Goal: Task Accomplishment & Management: Complete application form

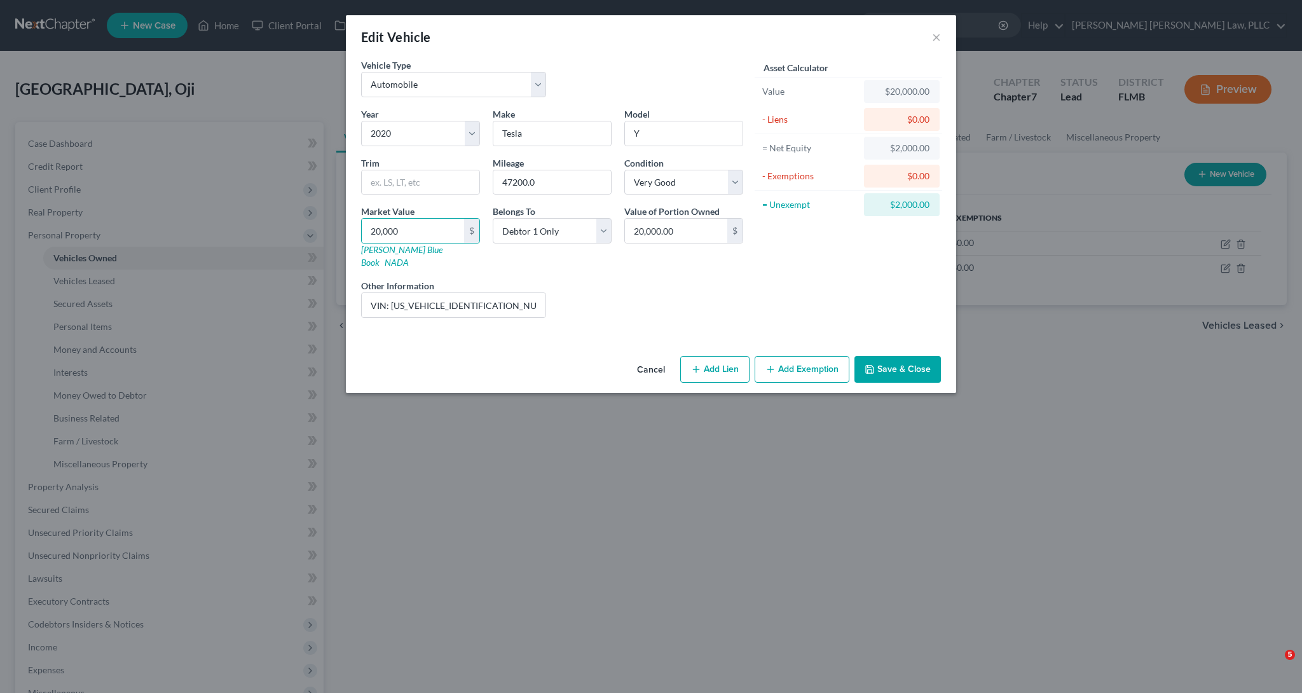
select select "0"
select select "6"
select select "1"
select select "0"
click at [910, 366] on button "Save & Close" at bounding box center [897, 369] width 86 height 27
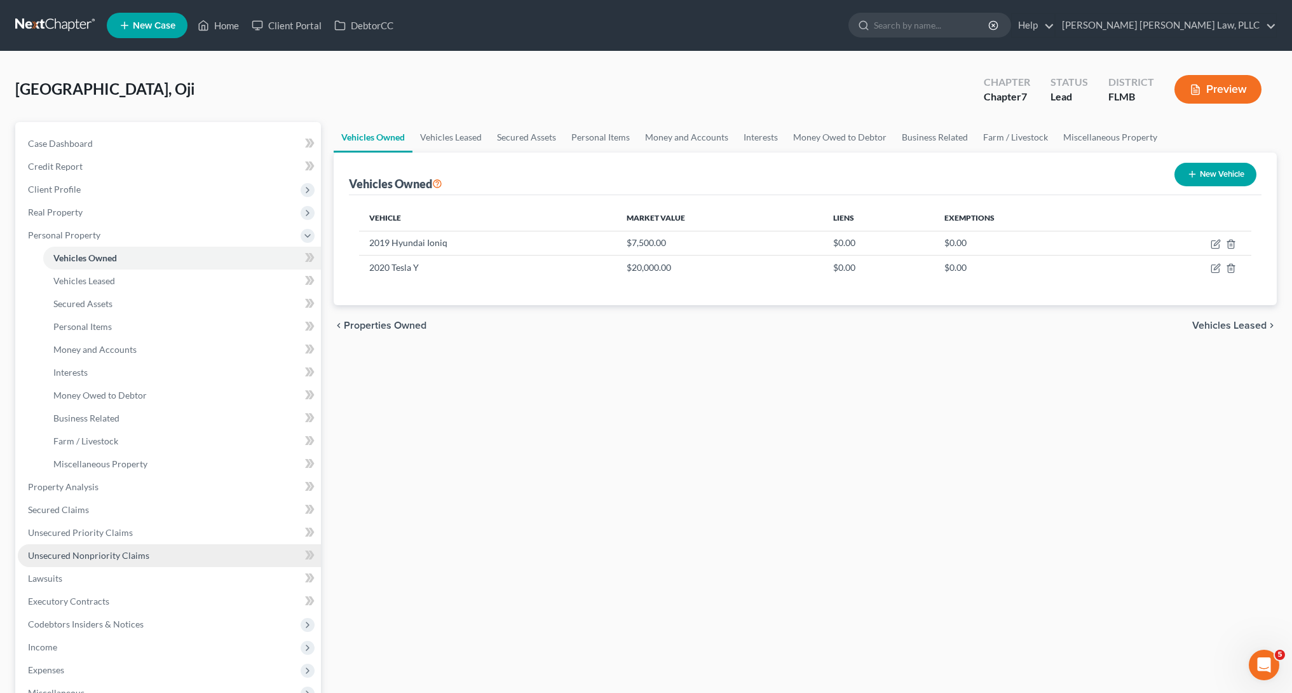
click at [96, 552] on span "Unsecured Nonpriority Claims" at bounding box center [88, 555] width 121 height 11
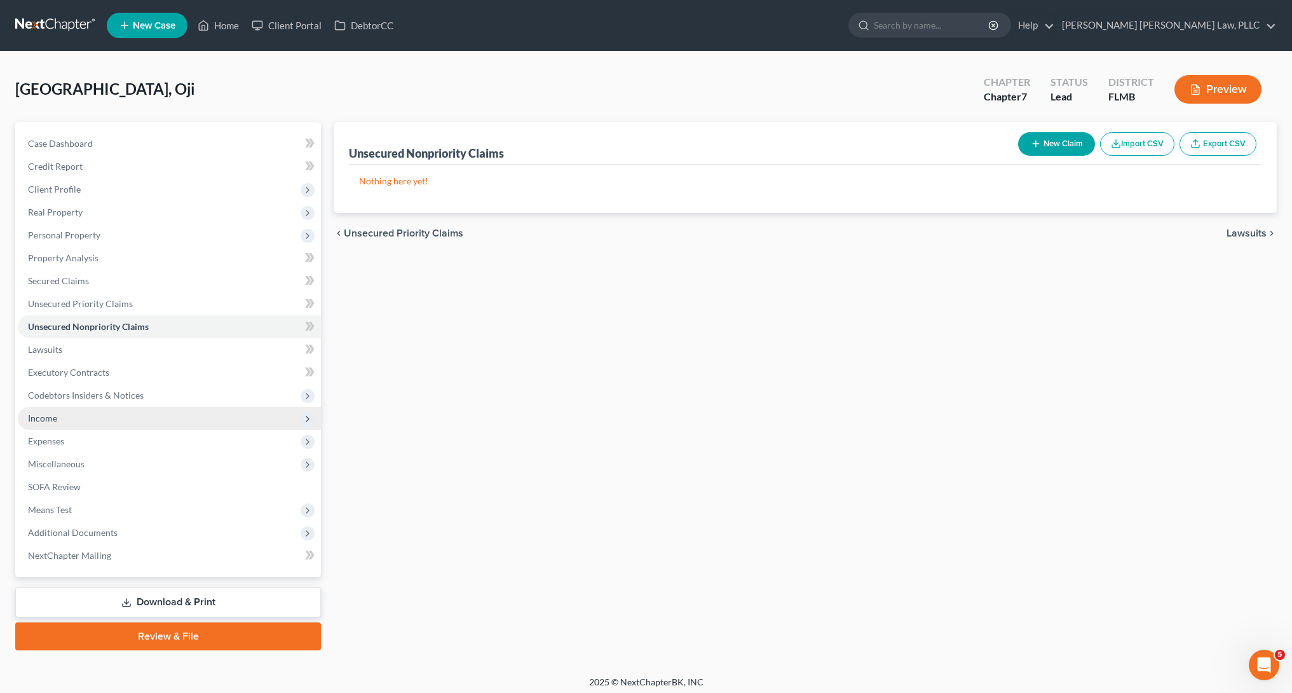
click at [160, 418] on span "Income" at bounding box center [169, 418] width 303 height 23
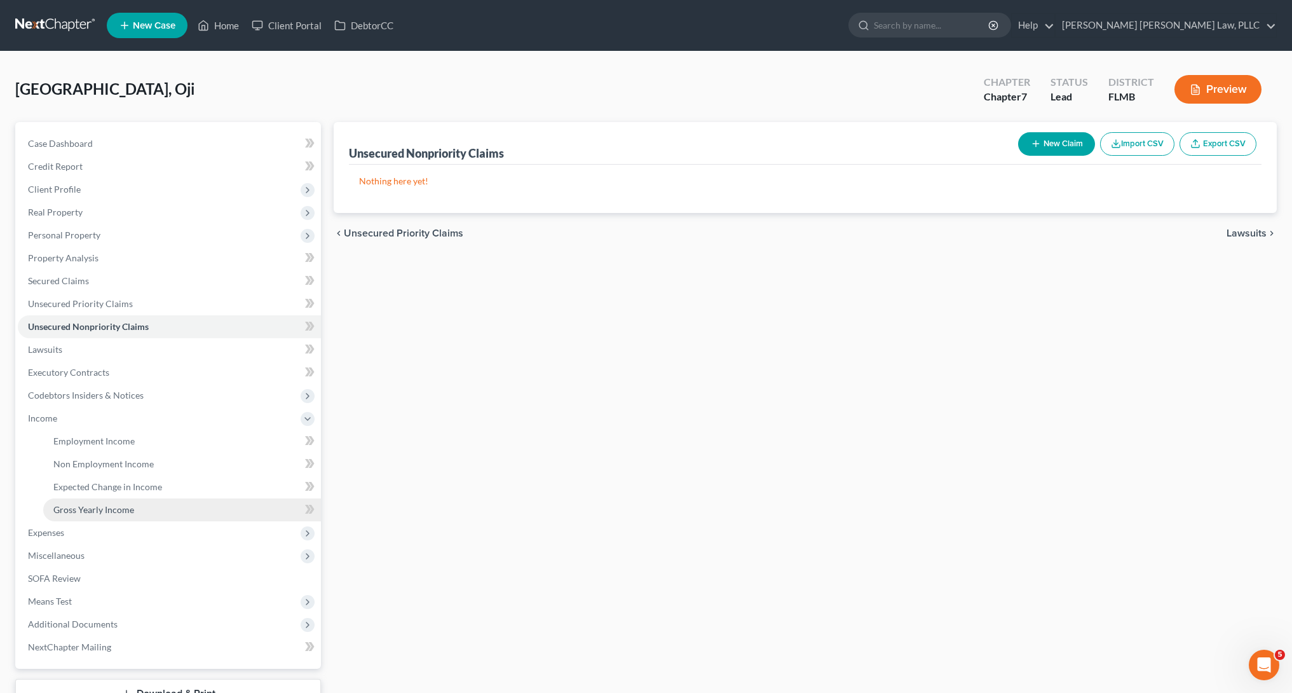
click at [203, 504] on link "Gross Yearly Income" at bounding box center [182, 509] width 278 height 23
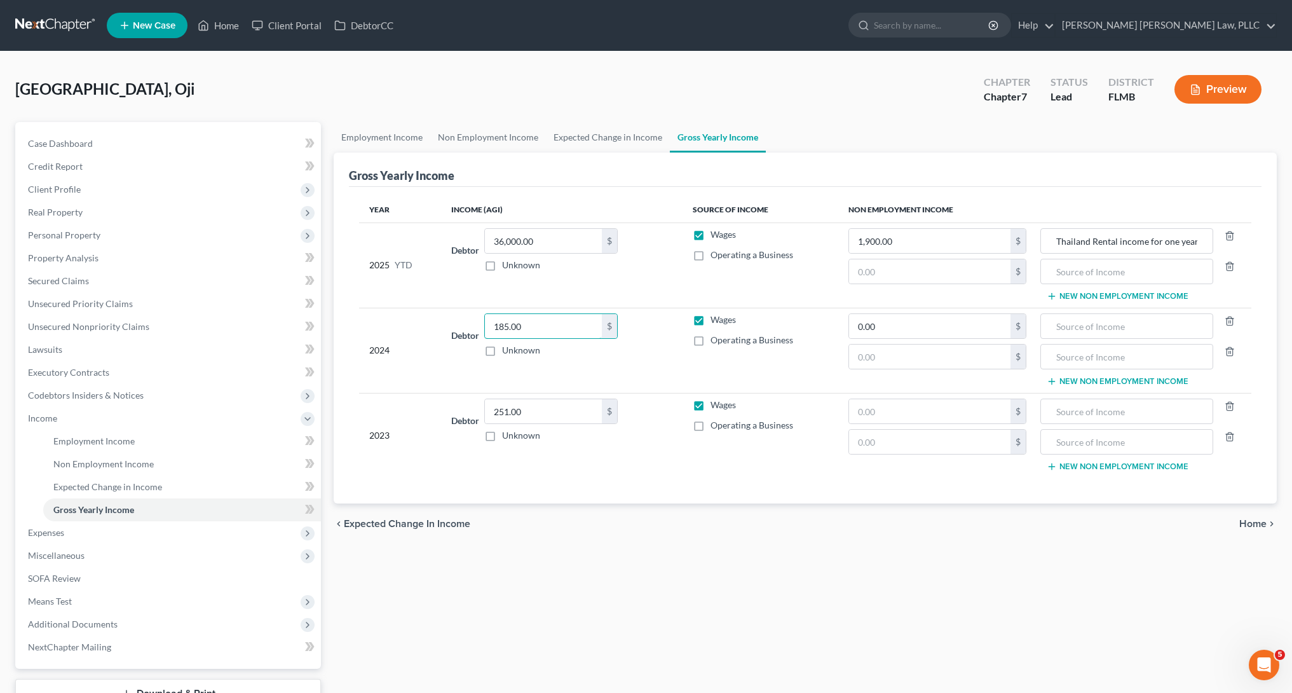
drag, startPoint x: 571, startPoint y: 319, endPoint x: 434, endPoint y: 323, distance: 137.4
click at [434, 323] on tr "2024 Debtor 185.00 $ Unknown Balance Undetermined 185.00 $ Unknown Wages Operat…" at bounding box center [805, 350] width 893 height 85
drag, startPoint x: 553, startPoint y: 320, endPoint x: 401, endPoint y: 320, distance: 151.9
click at [401, 320] on tr "2024 Debtor 185.00 $ Unknown Balance Undetermined 185.00 $ Unknown Wages Operat…" at bounding box center [805, 350] width 893 height 85
click at [743, 342] on span "Operating a Business" at bounding box center [752, 339] width 83 height 11
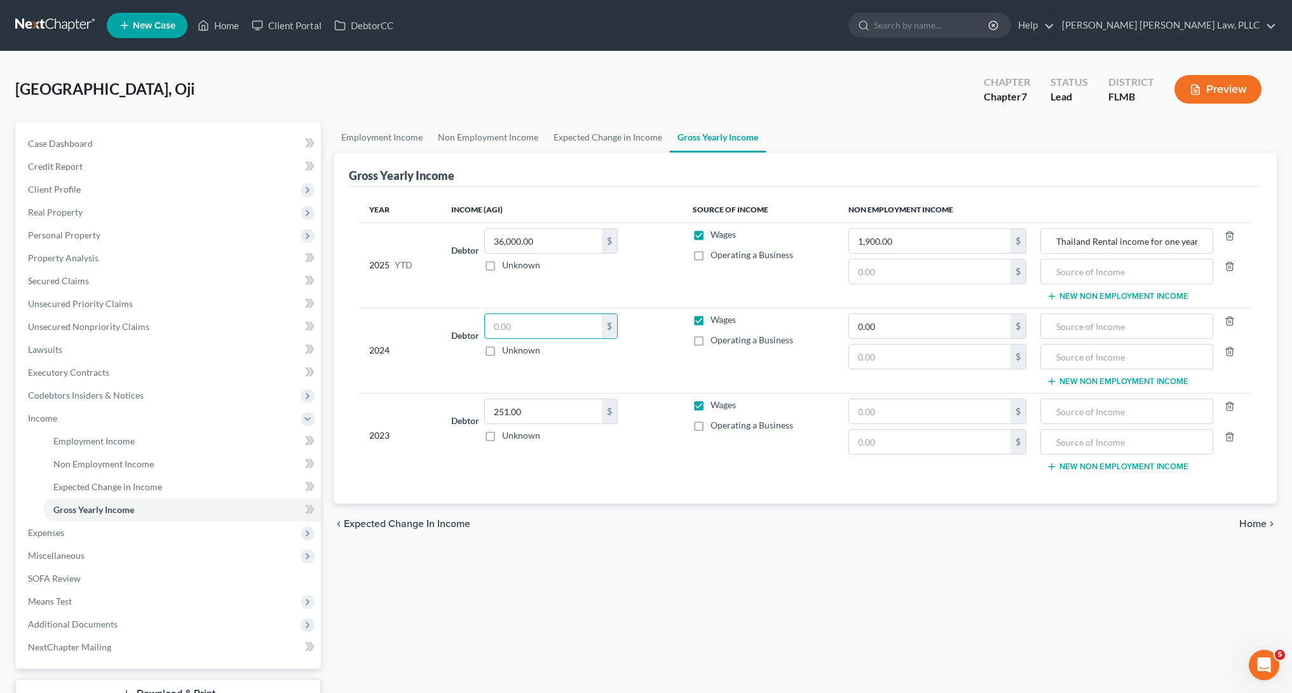
click at [724, 342] on input "Operating a Business" at bounding box center [720, 338] width 8 height 8
checkbox input "true"
drag, startPoint x: 860, startPoint y: 323, endPoint x: 786, endPoint y: 321, distance: 73.8
click at [786, 321] on tr "2024 Debtor $ Unknown Balance Undetermined $ Unknown Wages Operating a Business…" at bounding box center [805, 350] width 893 height 85
type input "2,040"
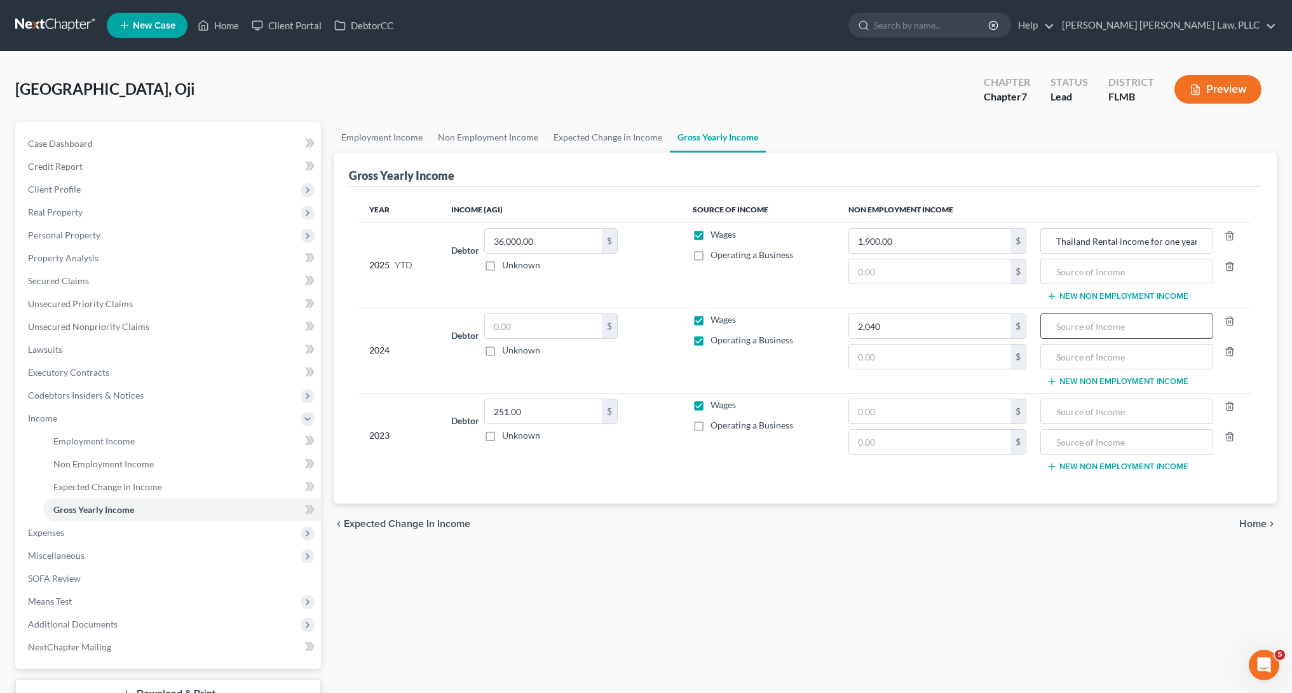
click at [1116, 328] on input "text" at bounding box center [1127, 326] width 159 height 24
type input "UBER"
drag, startPoint x: 911, startPoint y: 232, endPoint x: 832, endPoint y: 235, distance: 79.5
click at [832, 235] on tr "2025 YTD Debtor 36,000.00 $ Unknown Balance Undetermined 36,000.00 $ Unknown Wa…" at bounding box center [805, 265] width 893 height 85
click at [959, 392] on td "2,040 $ $" at bounding box center [938, 350] width 198 height 85
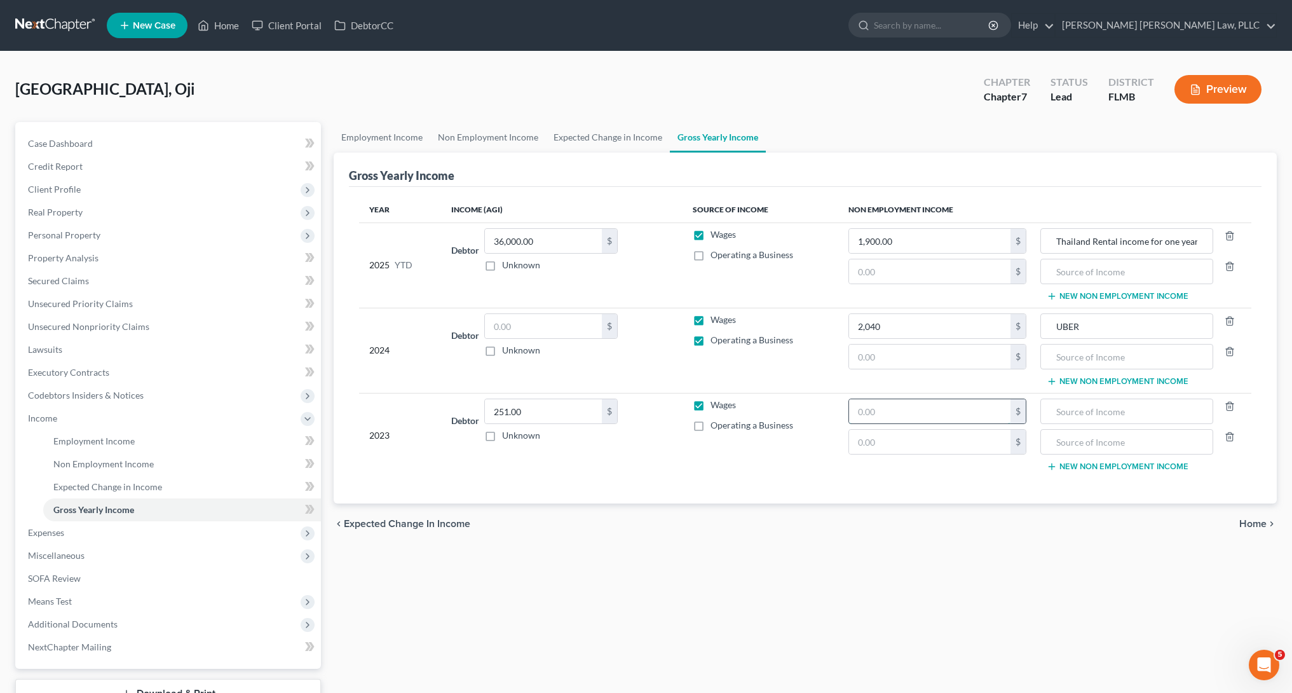
click at [957, 408] on input "text" at bounding box center [929, 411] width 161 height 24
type input "2,040"
drag, startPoint x: 550, startPoint y: 406, endPoint x: 424, endPoint y: 406, distance: 125.9
click at [424, 406] on tr "2023 Debtor 251.00 $ Unknown Balance Undetermined 251.00 $ Unknown Wages Operat…" at bounding box center [805, 435] width 893 height 85
click at [1080, 401] on input "text" at bounding box center [1127, 411] width 159 height 24
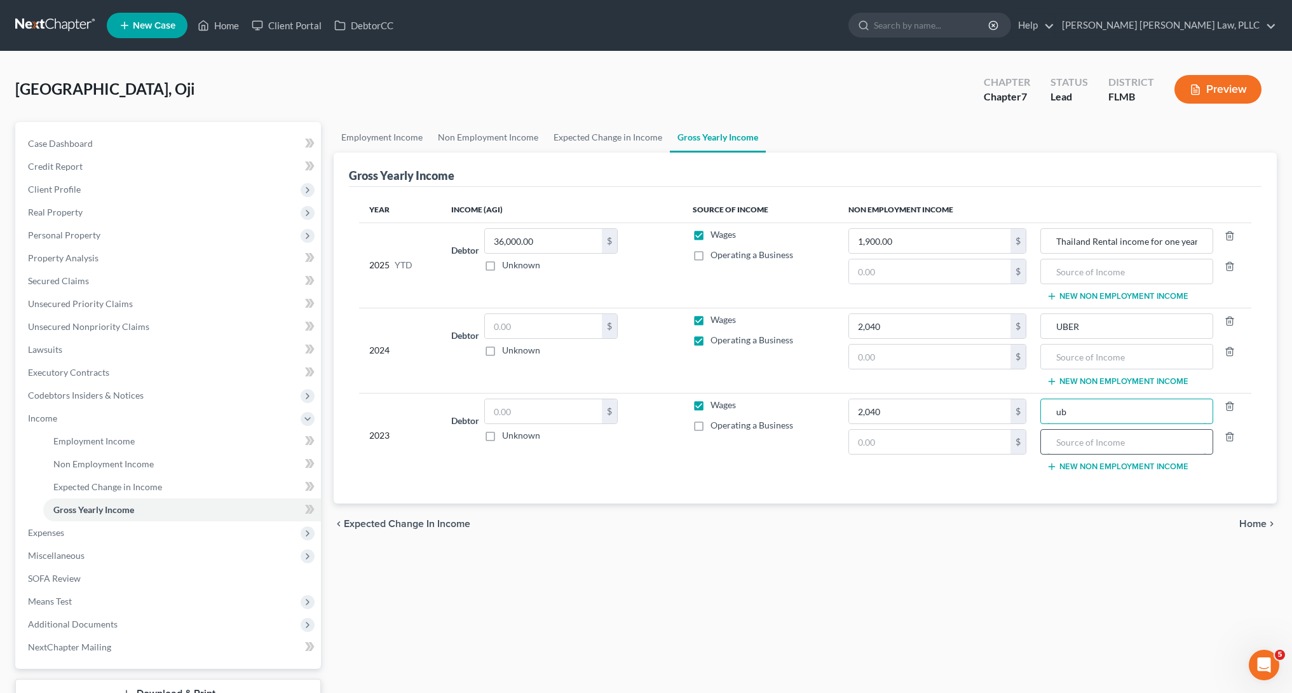
type input "u"
type input "UBER"
drag, startPoint x: 1129, startPoint y: 330, endPoint x: 1006, endPoint y: 331, distance: 123.3
click at [1006, 331] on tr "2024 Debtor $ Unknown Balance Undetermined $ Unknown Wages Operating a Business…" at bounding box center [805, 350] width 893 height 85
drag, startPoint x: 896, startPoint y: 322, endPoint x: 796, endPoint y: 327, distance: 100.6
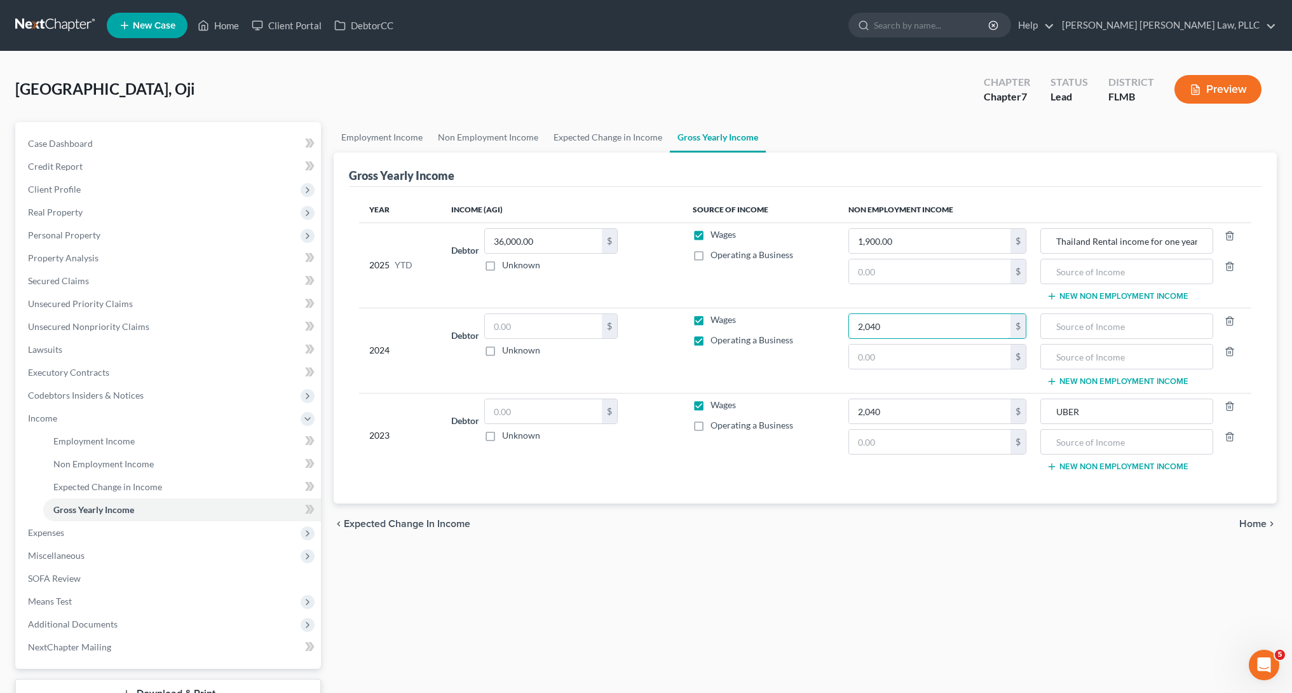
click at [796, 327] on tr "2024 Debtor $ Unknown Balance Undetermined $ Unknown Wages Operating a Business…" at bounding box center [805, 350] width 893 height 85
type input "0"
click at [711, 318] on label "Wages" at bounding box center [723, 319] width 25 height 13
click at [716, 318] on input "Wages" at bounding box center [720, 317] width 8 height 8
checkbox input "false"
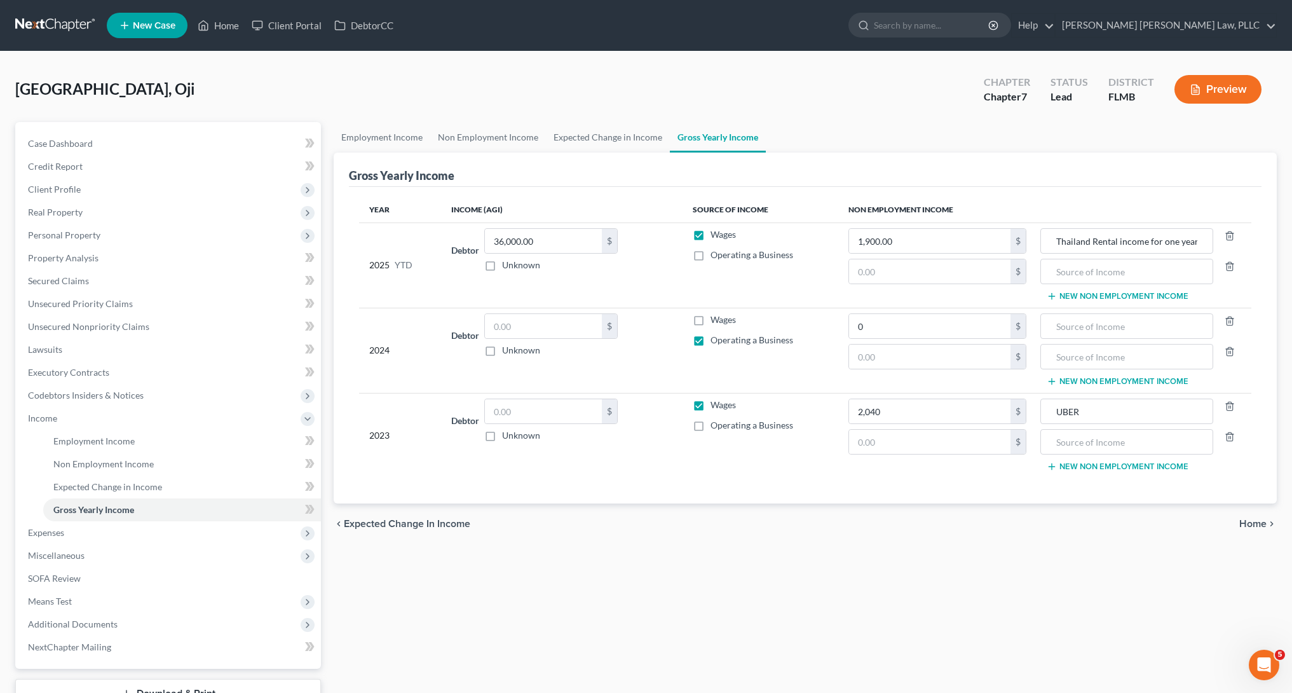
click at [712, 426] on span "Operating a Business" at bounding box center [752, 425] width 83 height 11
click at [716, 426] on input "Operating a Business" at bounding box center [720, 423] width 8 height 8
checkbox input "true"
click at [711, 408] on label "Wages" at bounding box center [723, 405] width 25 height 13
click at [716, 407] on input "Wages" at bounding box center [720, 403] width 8 height 8
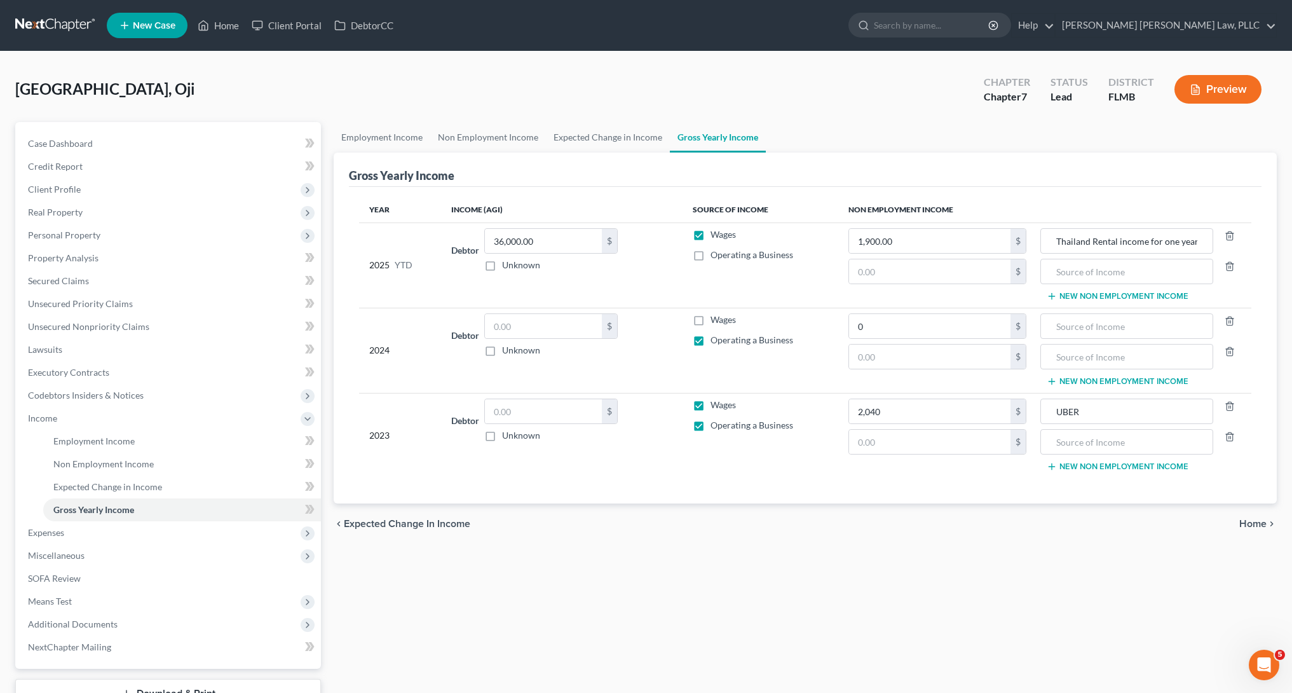
checkbox input "false"
click at [812, 478] on div "Year Income (AGI) Source of Income Non Employment Income 2025 YTD Debtor 36,000…" at bounding box center [805, 345] width 913 height 317
drag, startPoint x: 1129, startPoint y: 241, endPoint x: 1197, endPoint y: 239, distance: 68.1
click at [1197, 239] on input "Thailand Rental income for one year" at bounding box center [1127, 241] width 159 height 24
click at [1180, 243] on input "Thailand Rental income for one year" at bounding box center [1127, 241] width 159 height 24
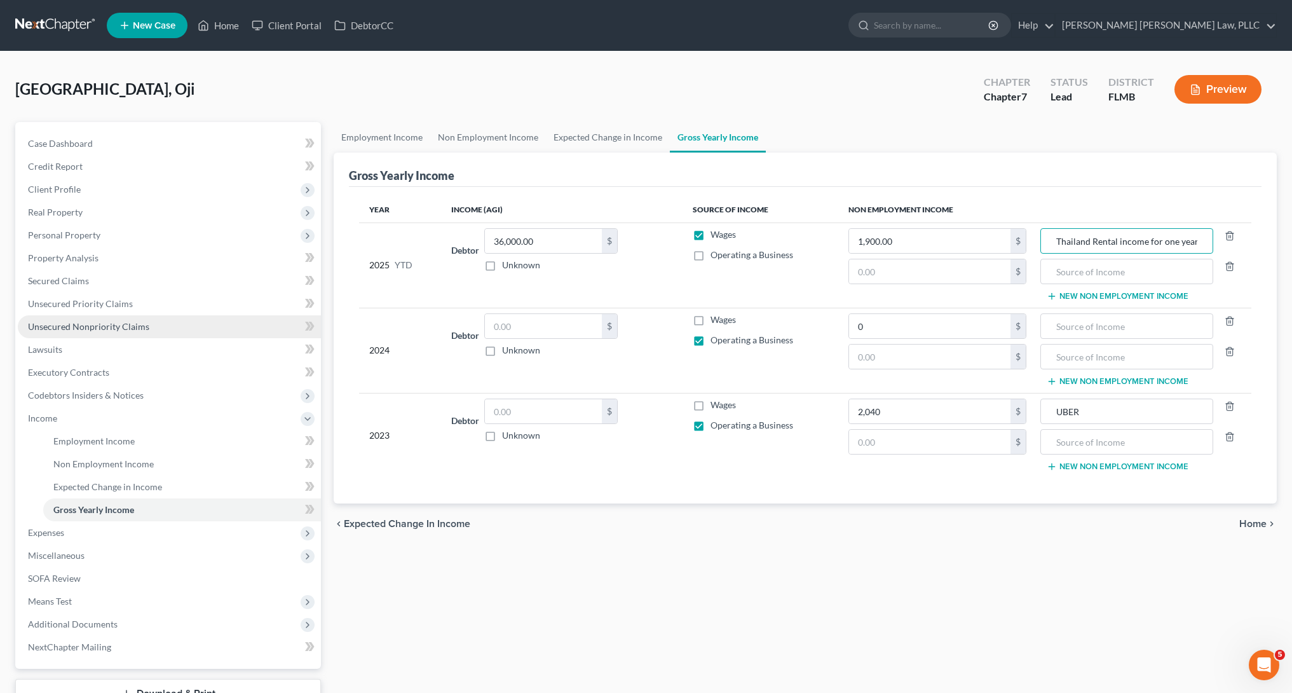
click at [108, 326] on span "Unsecured Nonpriority Claims" at bounding box center [88, 326] width 121 height 11
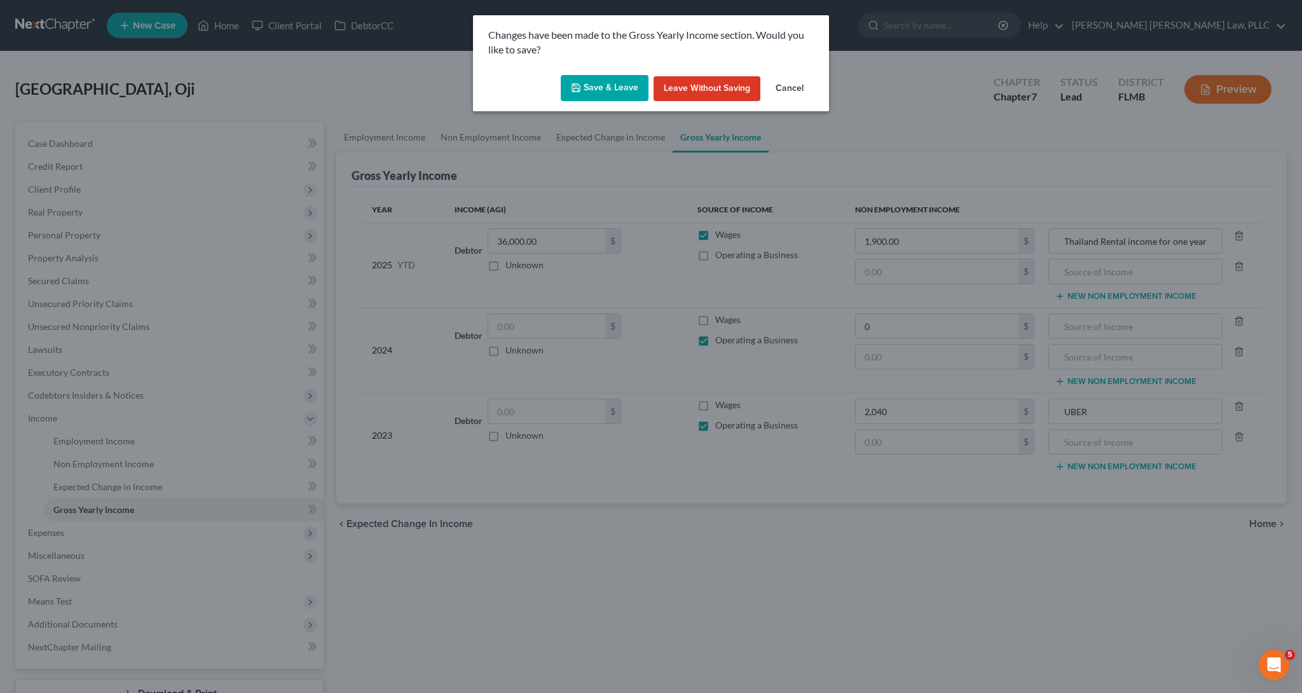
click at [631, 98] on button "Save & Leave" at bounding box center [605, 88] width 88 height 27
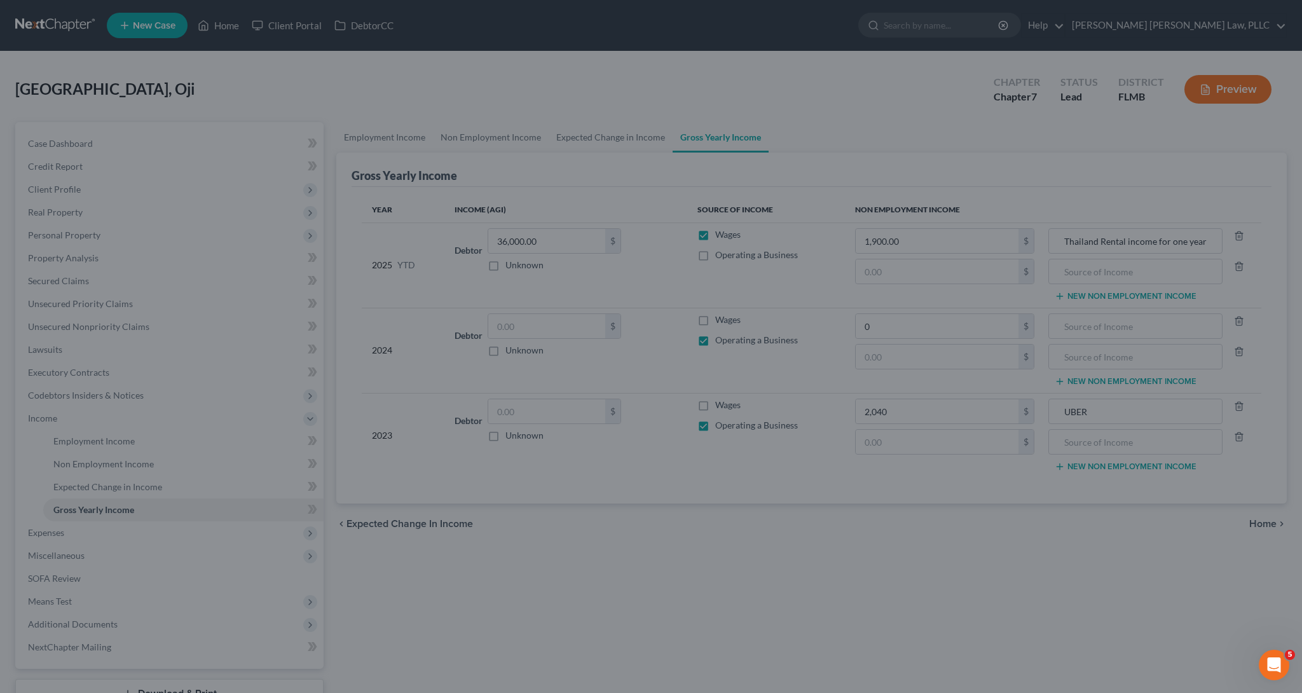
type input "0.00"
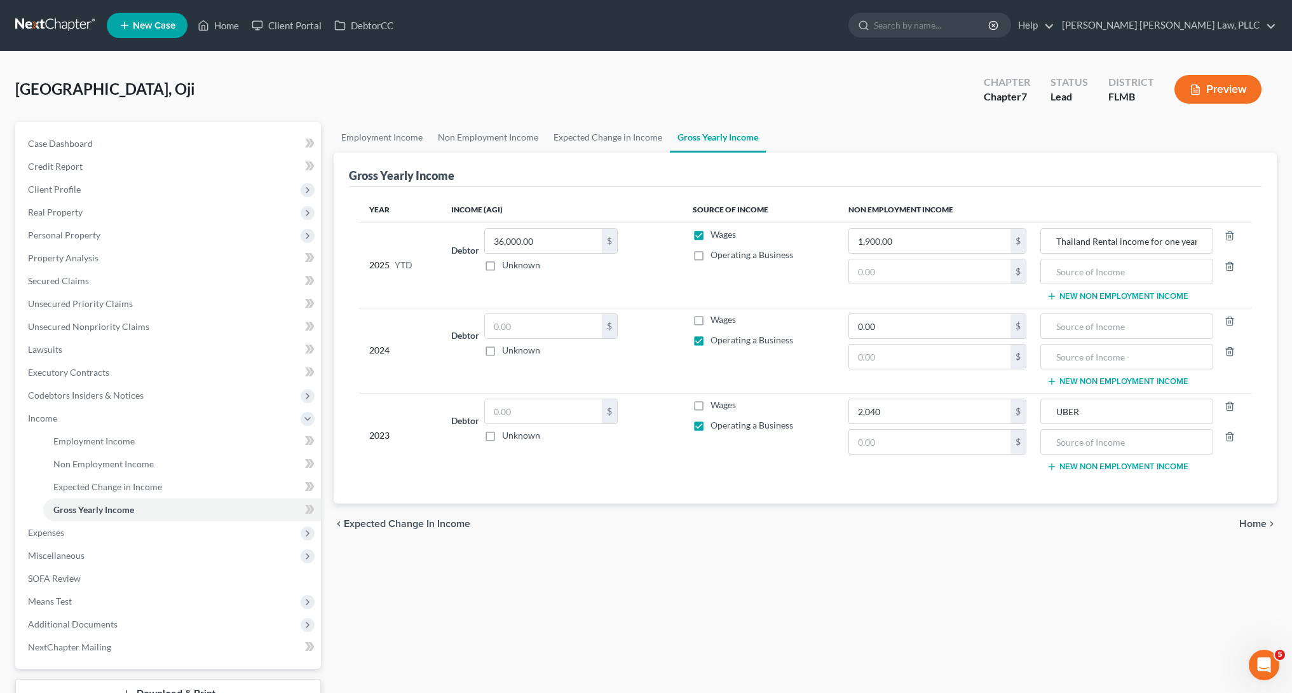
type input "2,040.00"
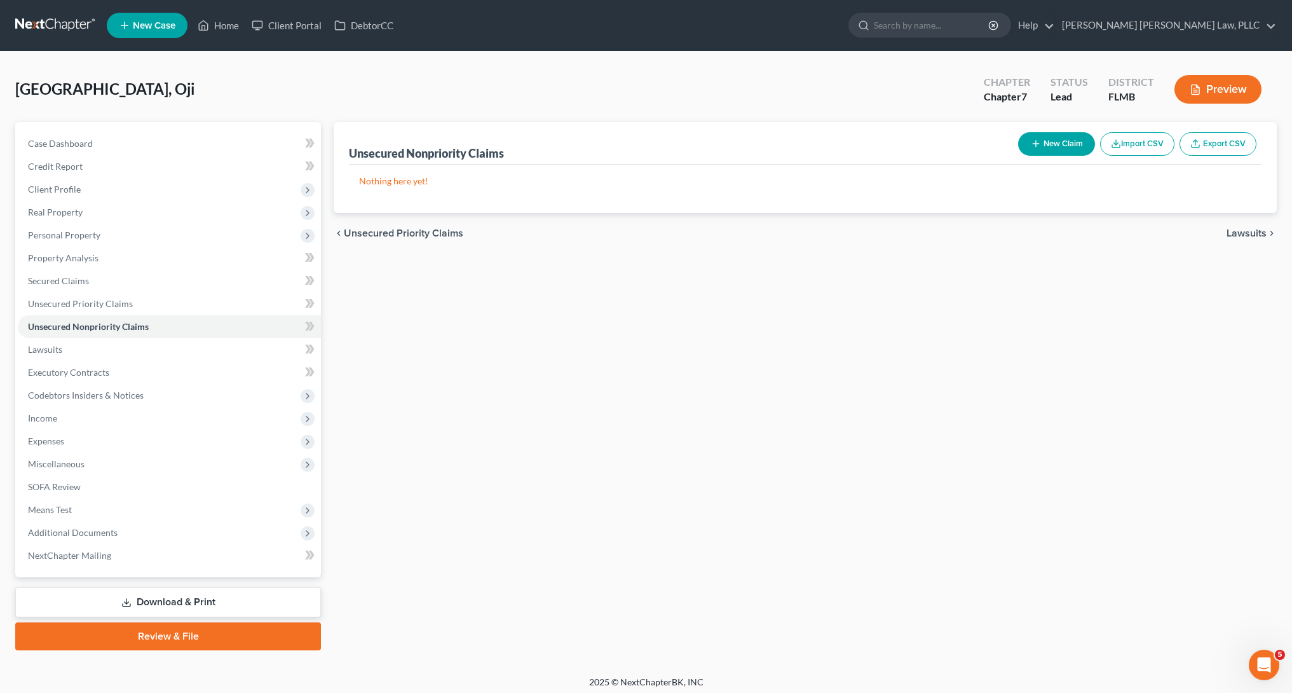
click at [1073, 144] on button "New Claim" at bounding box center [1056, 144] width 77 height 24
select select "0"
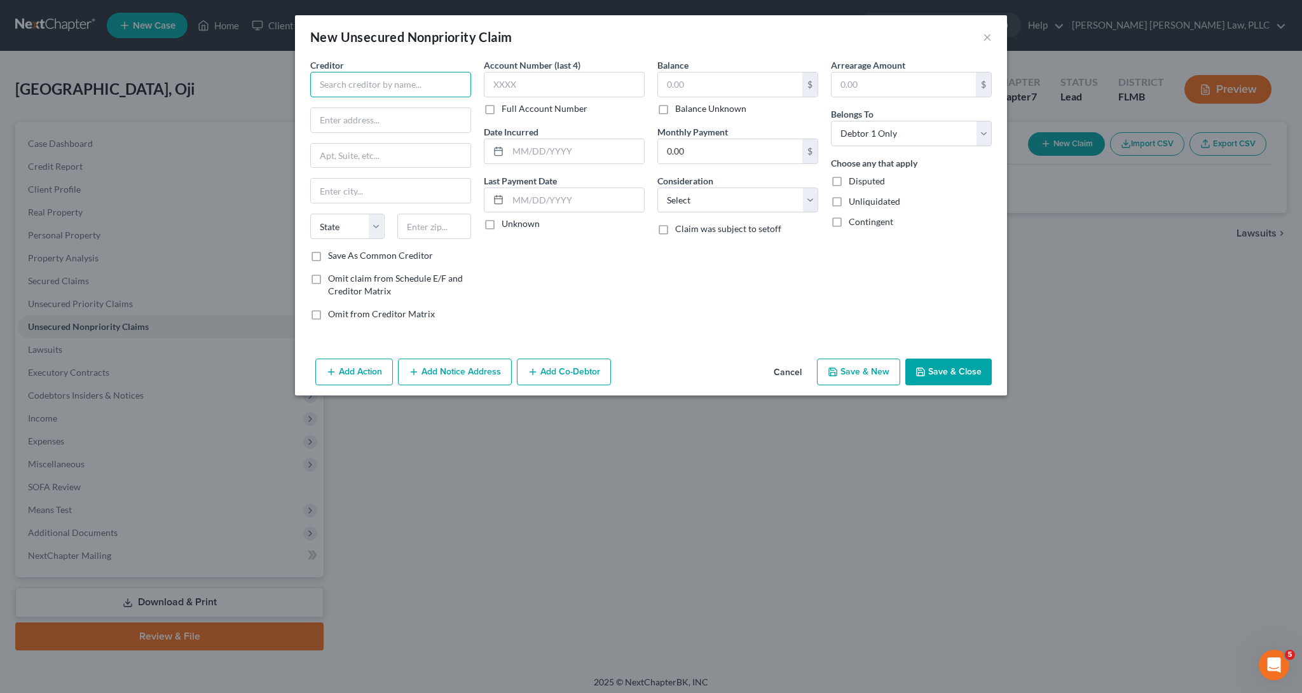
click at [401, 83] on input "text" at bounding box center [390, 84] width 161 height 25
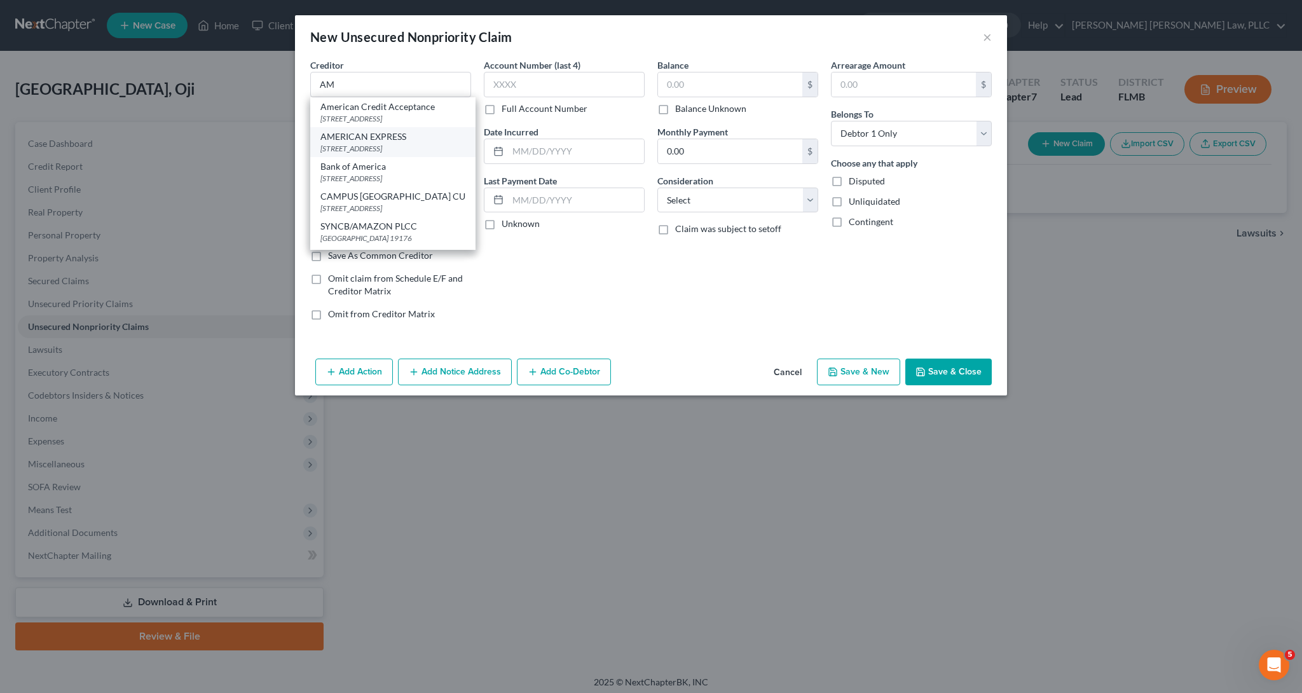
click at [394, 137] on div "AMERICAN EXPRESS" at bounding box center [392, 136] width 145 height 13
type input "AMERICAN EXPRESS"
type input "PO Box 981537"
type input "[GEOGRAPHIC_DATA]"
select select "45"
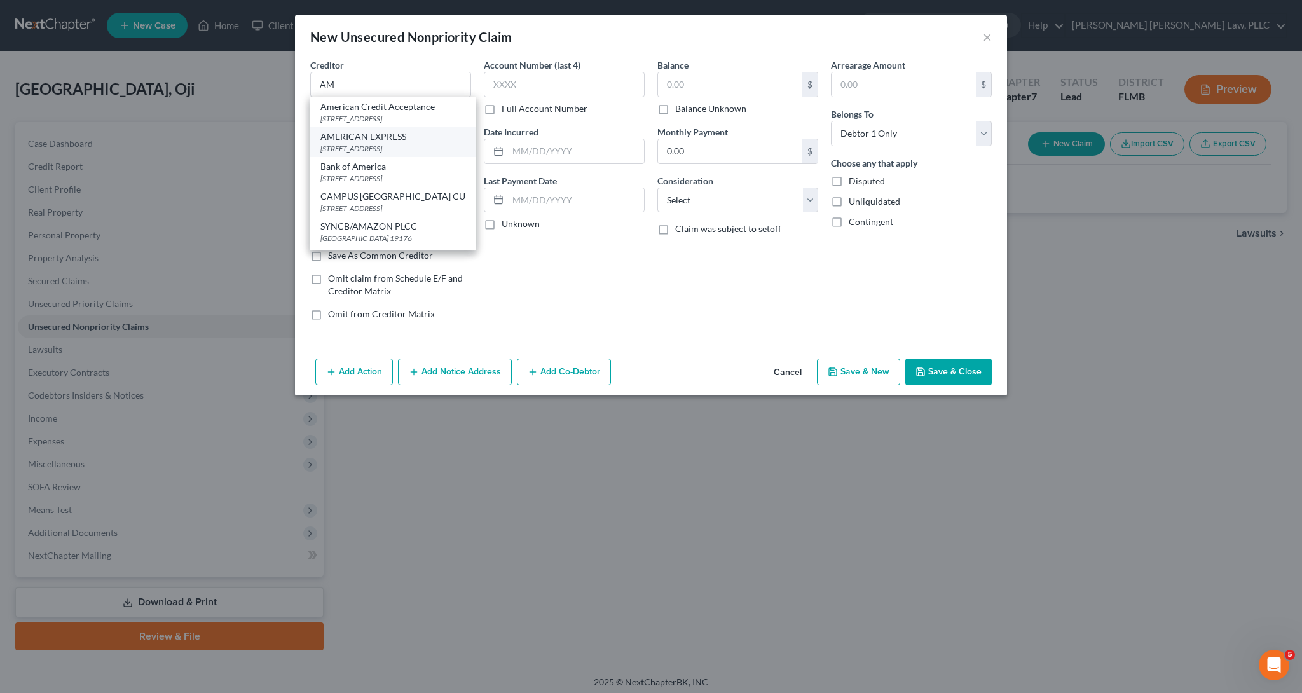
type input "79998-1537"
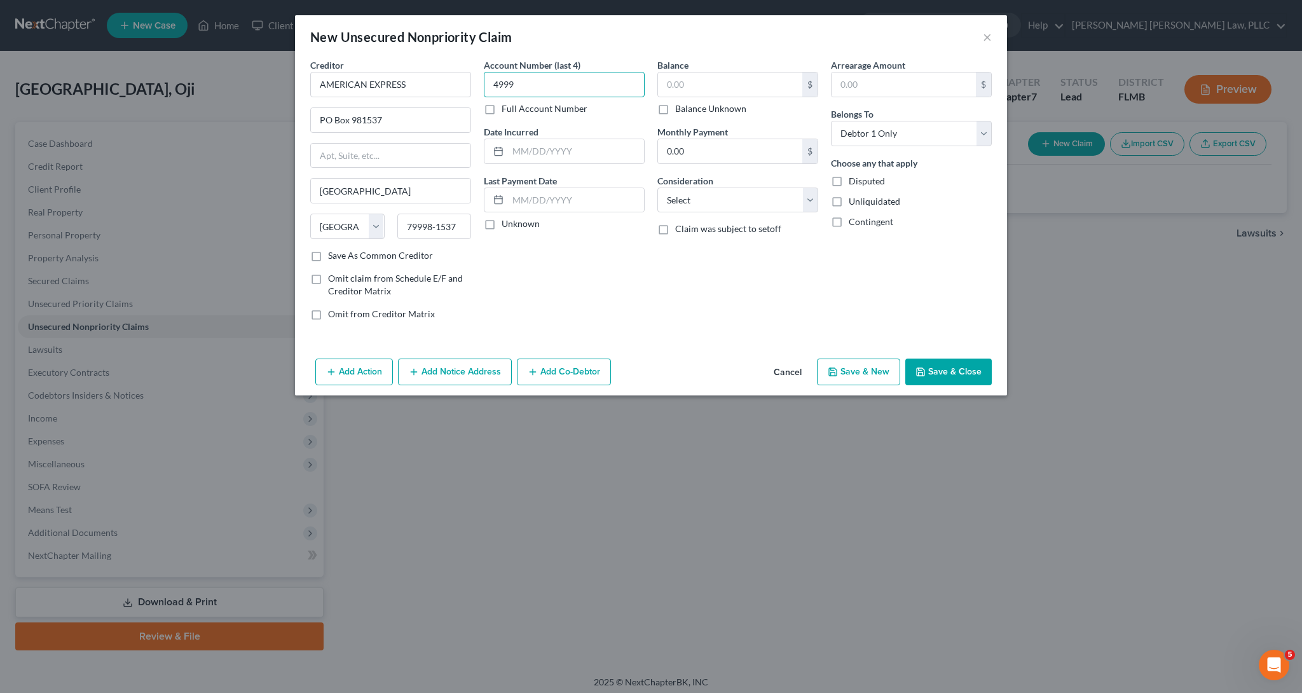
type input "4999"
type input "[DATE]"
type input "12,550"
select select "2"
click at [942, 378] on button "Save & Close" at bounding box center [948, 372] width 86 height 27
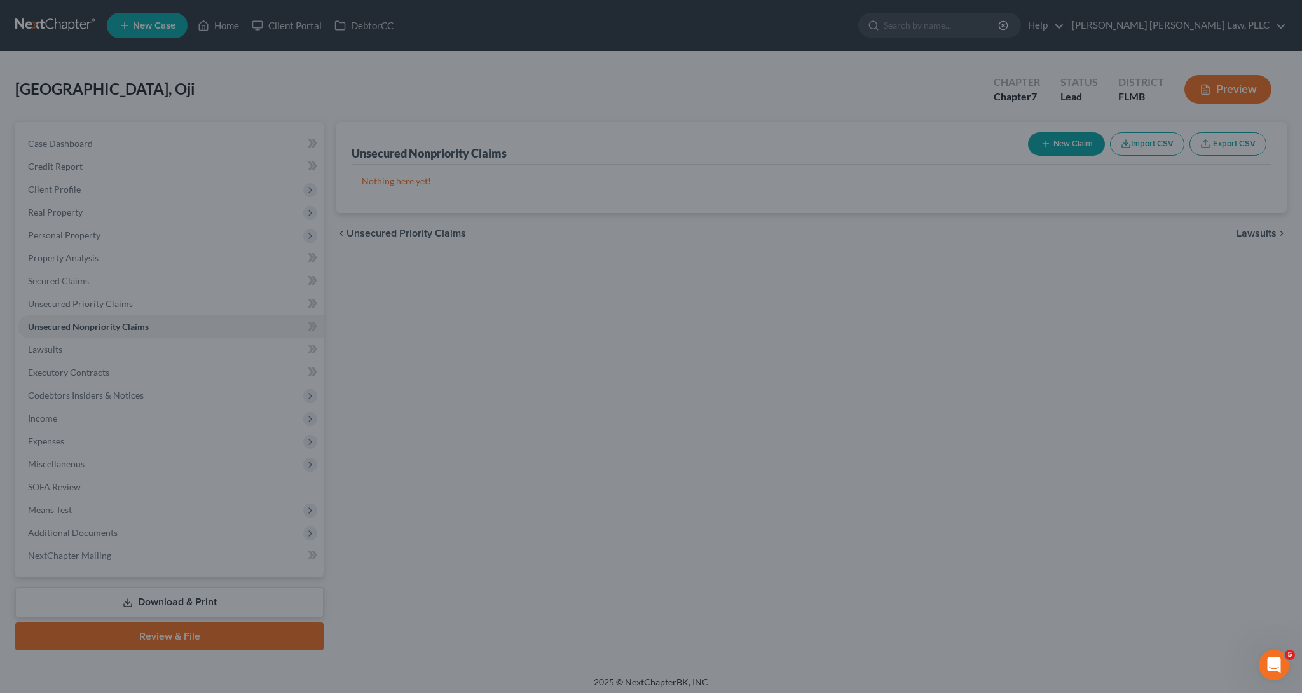
type input "12,550.00"
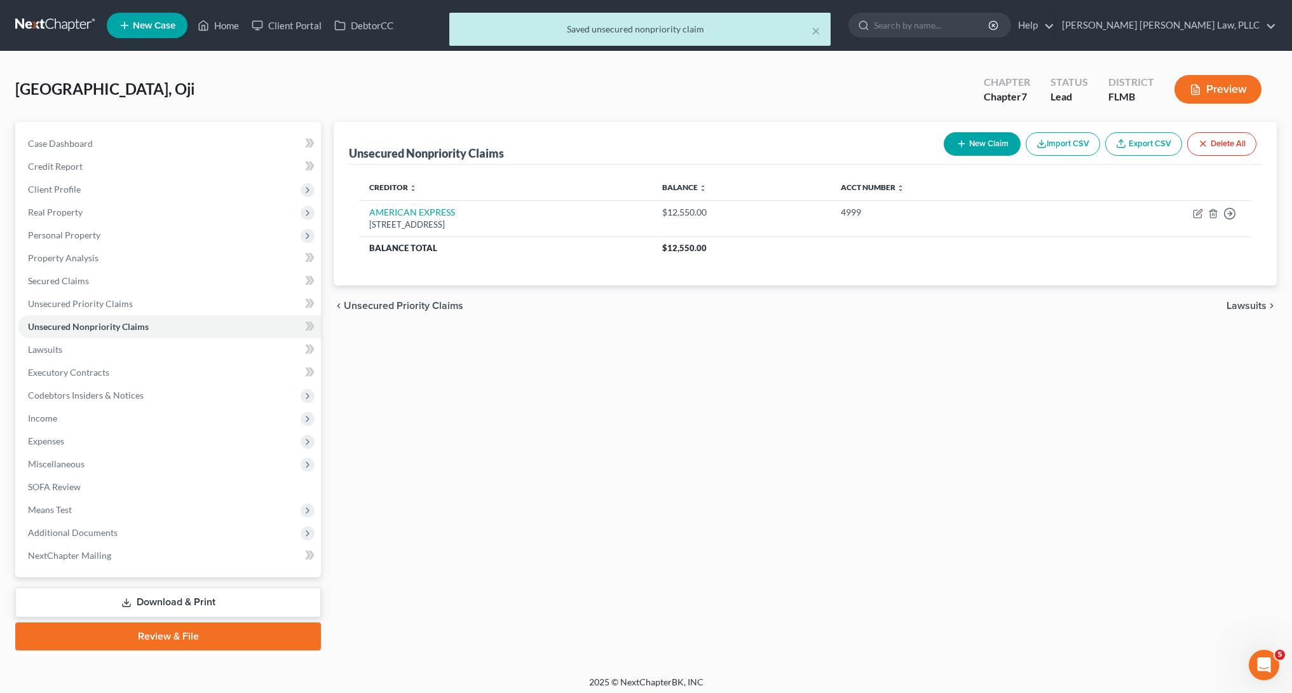
click at [1003, 145] on button "New Claim" at bounding box center [982, 144] width 77 height 24
select select "0"
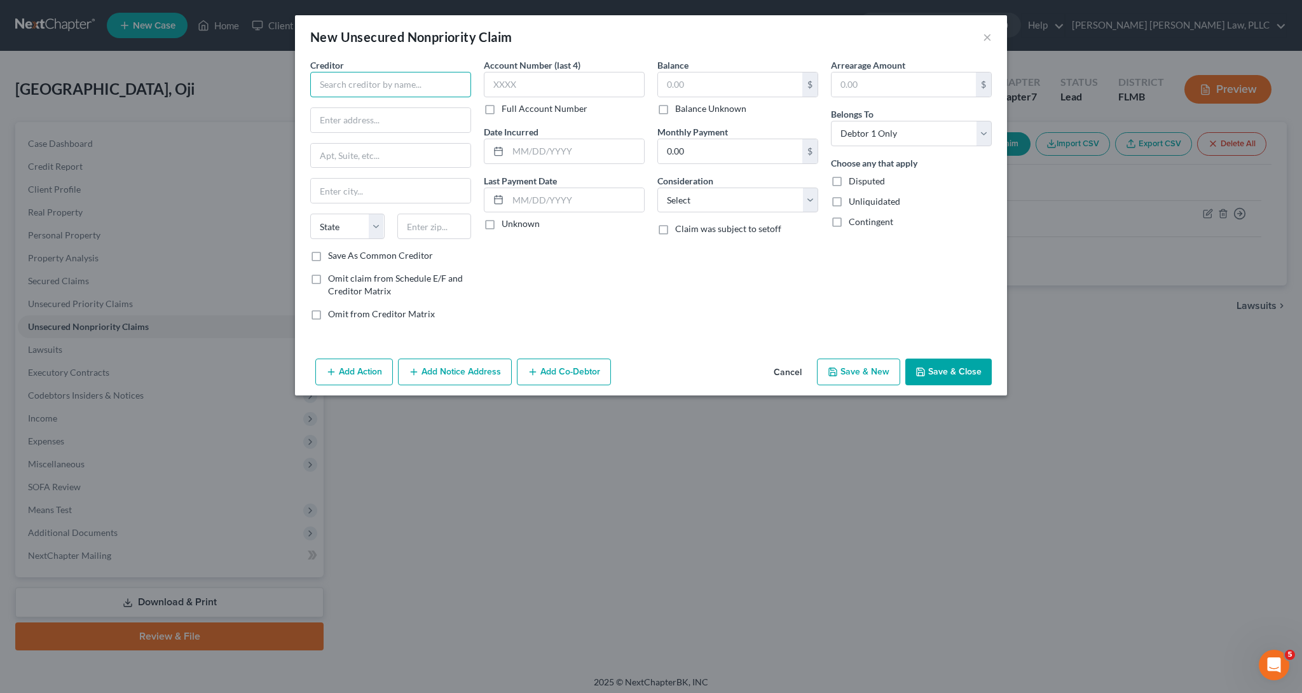
click at [384, 88] on input "text" at bounding box center [390, 84] width 161 height 25
type input "BRIDGECREST"
type input "PO BOX 29018"
type input "Phoenix"
select select "3"
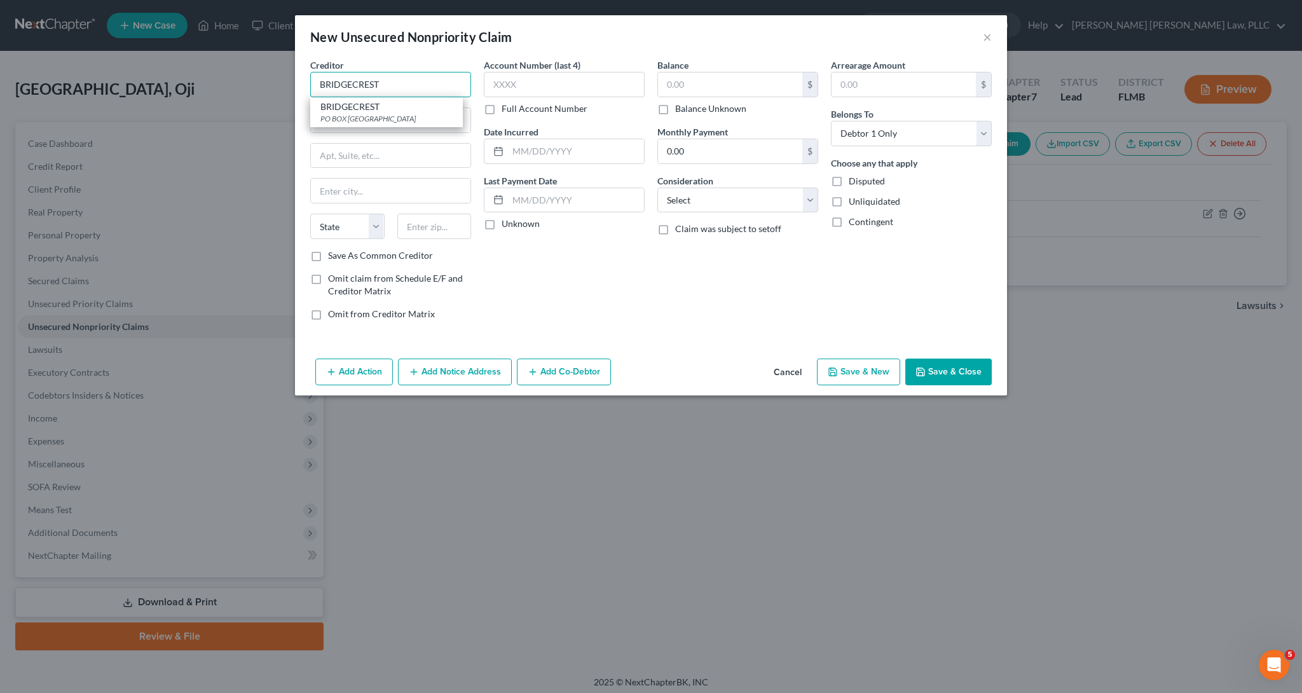
type input "85038"
type input "0327"
type input "[DATE]"
type input "2,9727"
select select "10"
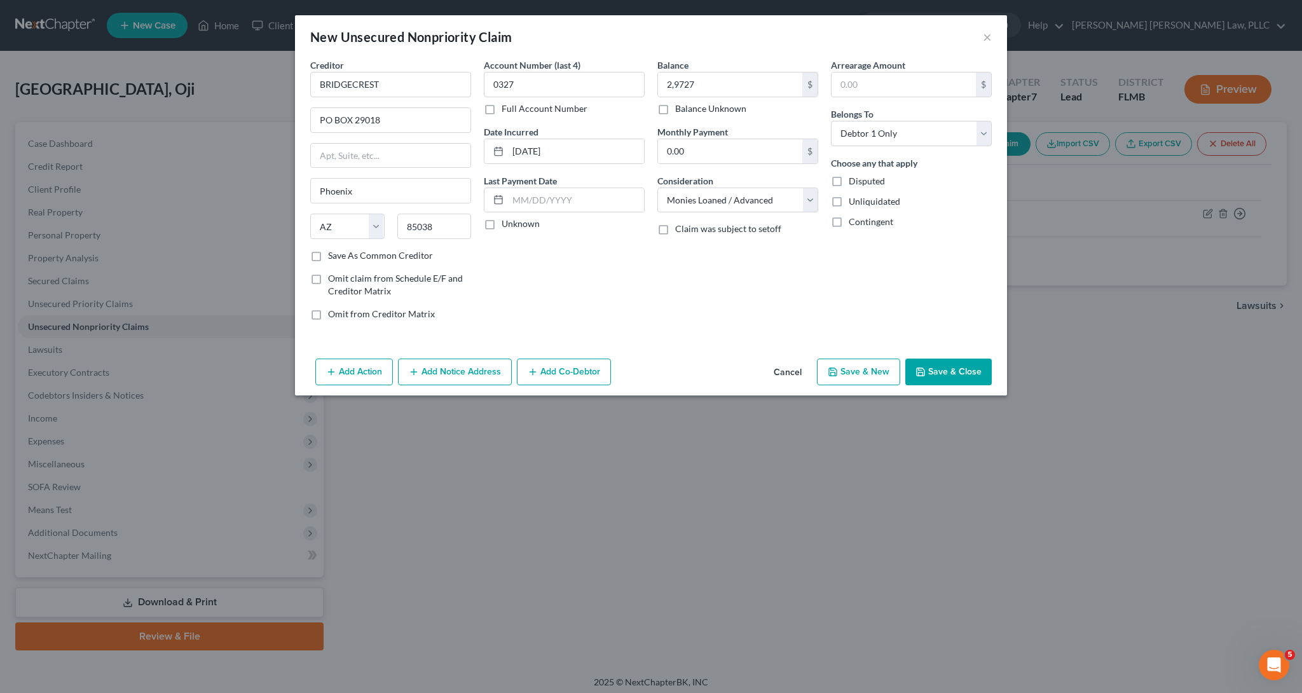
click at [970, 369] on button "Save & Close" at bounding box center [948, 372] width 86 height 27
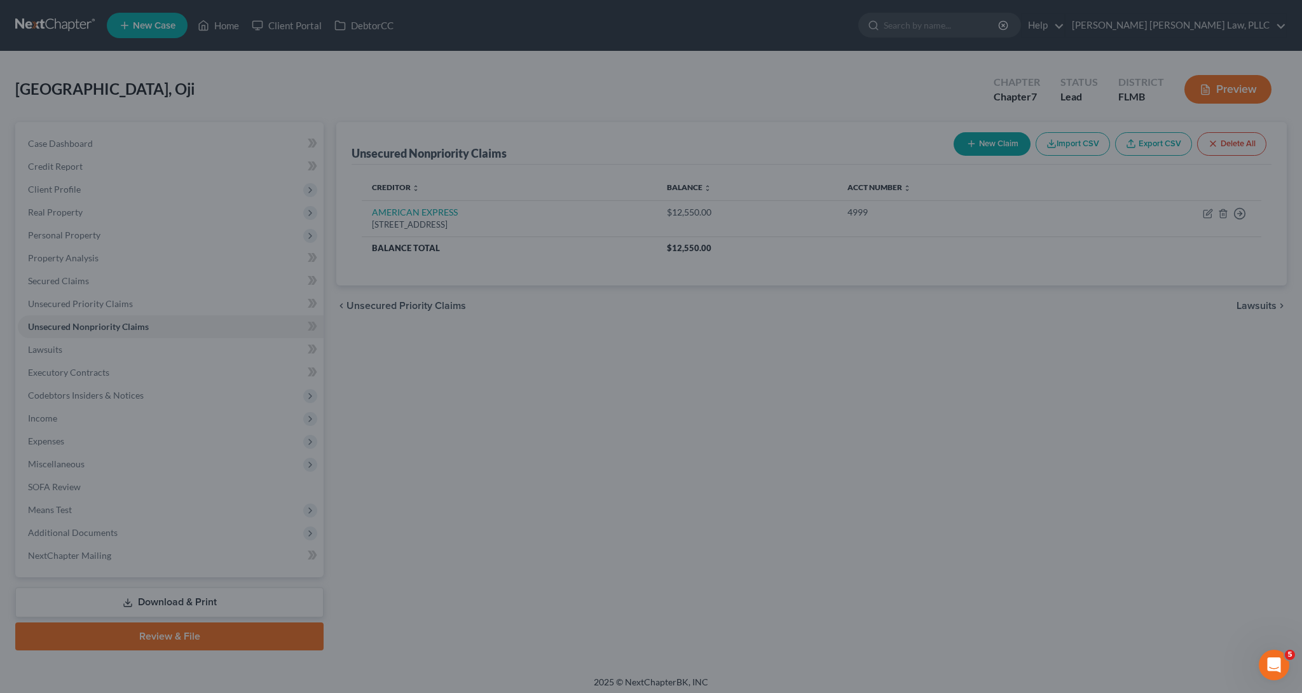
type input "29,727.00"
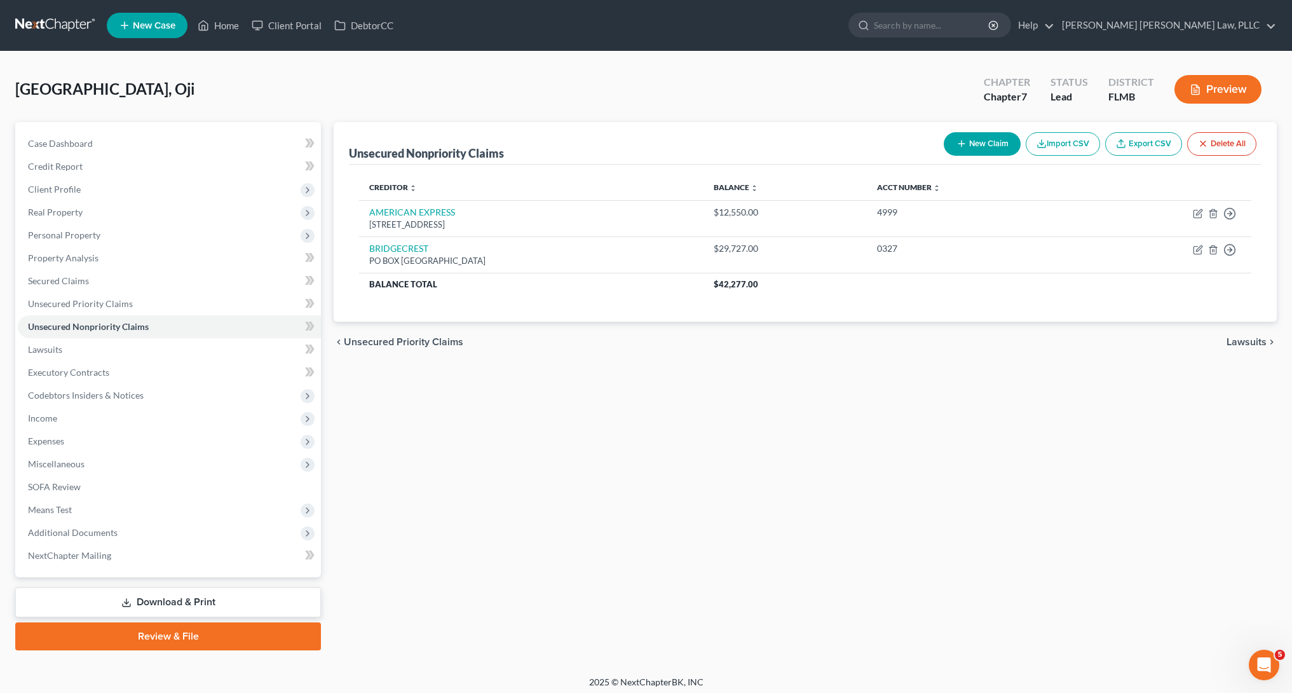
click at [987, 147] on button "New Claim" at bounding box center [982, 144] width 77 height 24
select select "0"
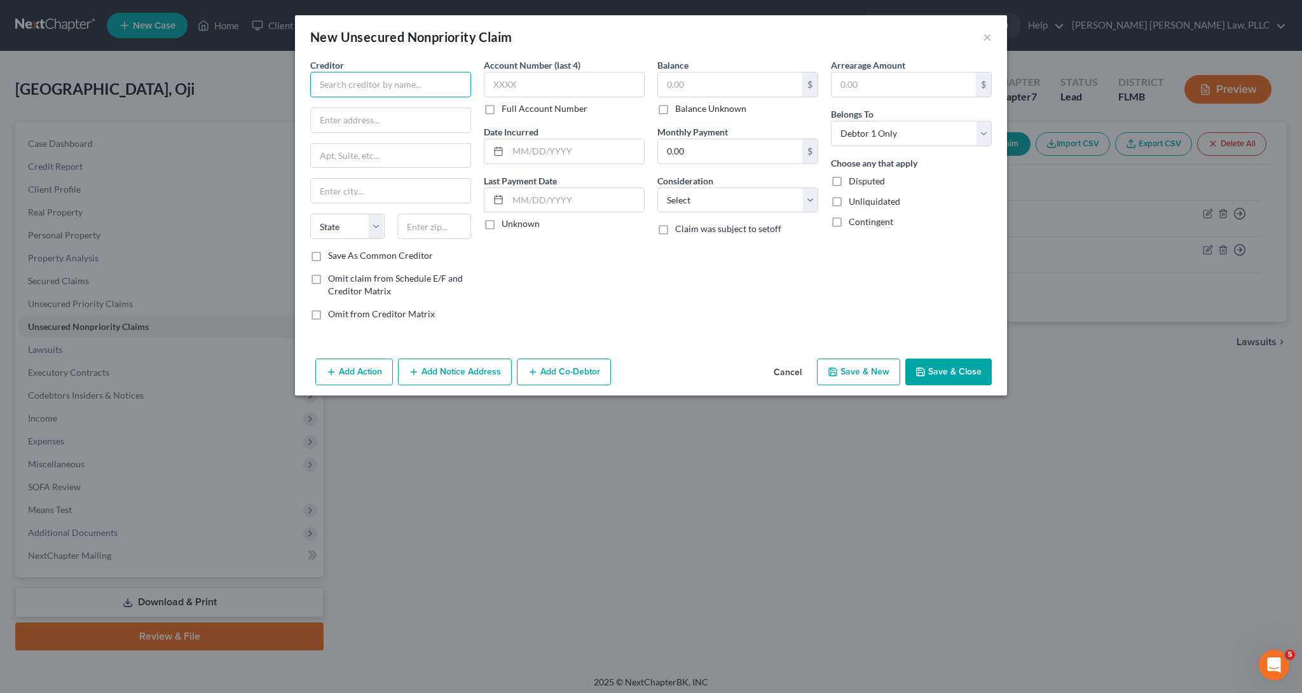
click at [415, 91] on input "text" at bounding box center [390, 84] width 161 height 25
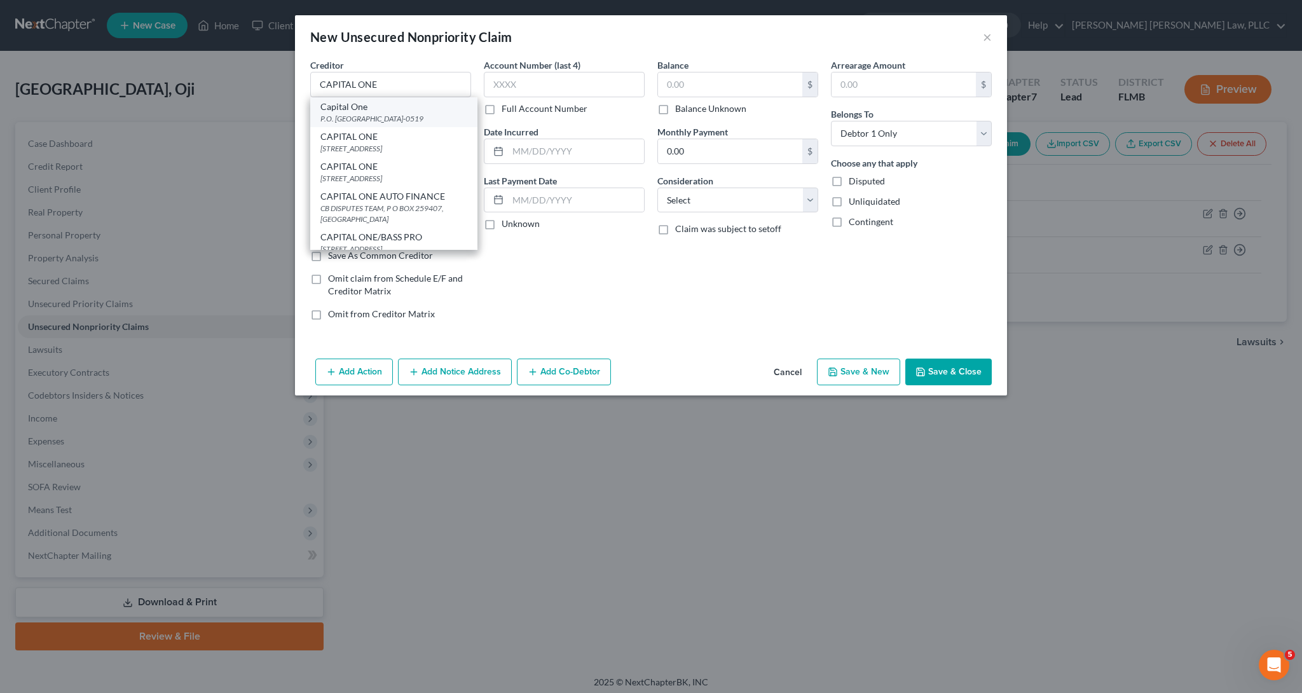
click at [422, 123] on div "P.O. [GEOGRAPHIC_DATA]-0519" at bounding box center [393, 118] width 147 height 11
type input "Capital One"
type input "P.O. Box 60519"
type input "City of Industry"
select select "4"
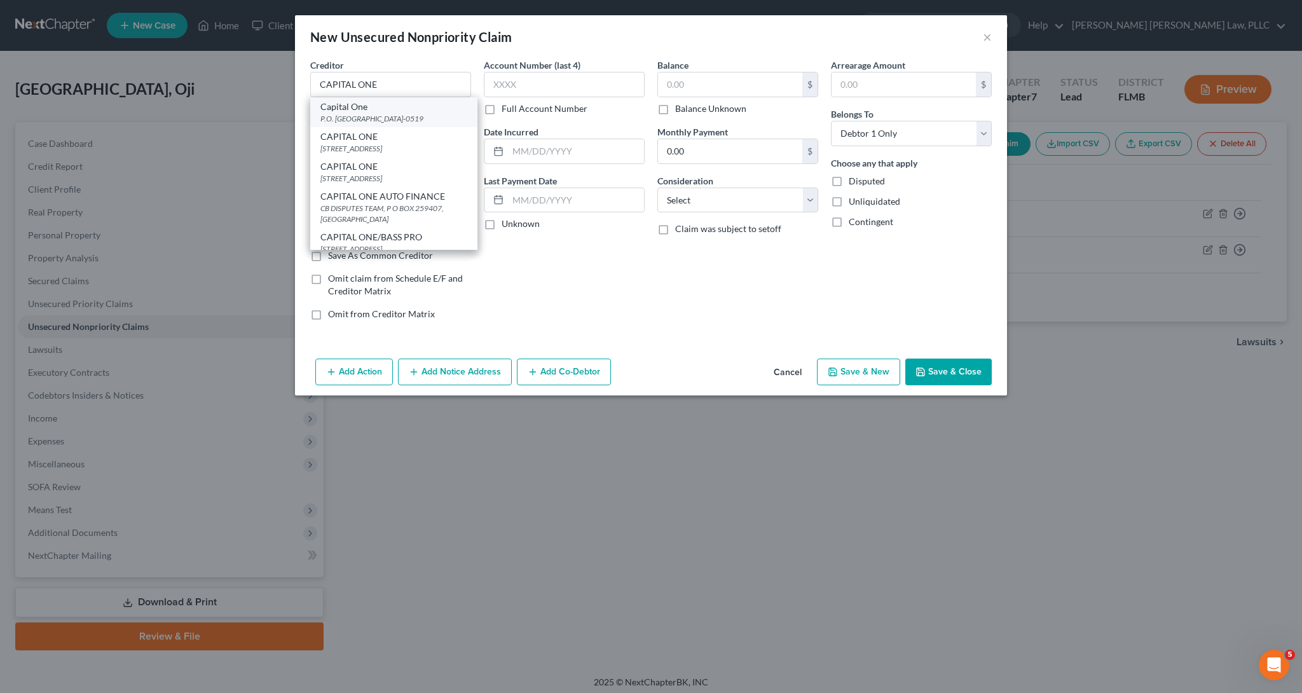
type input "91716-0519"
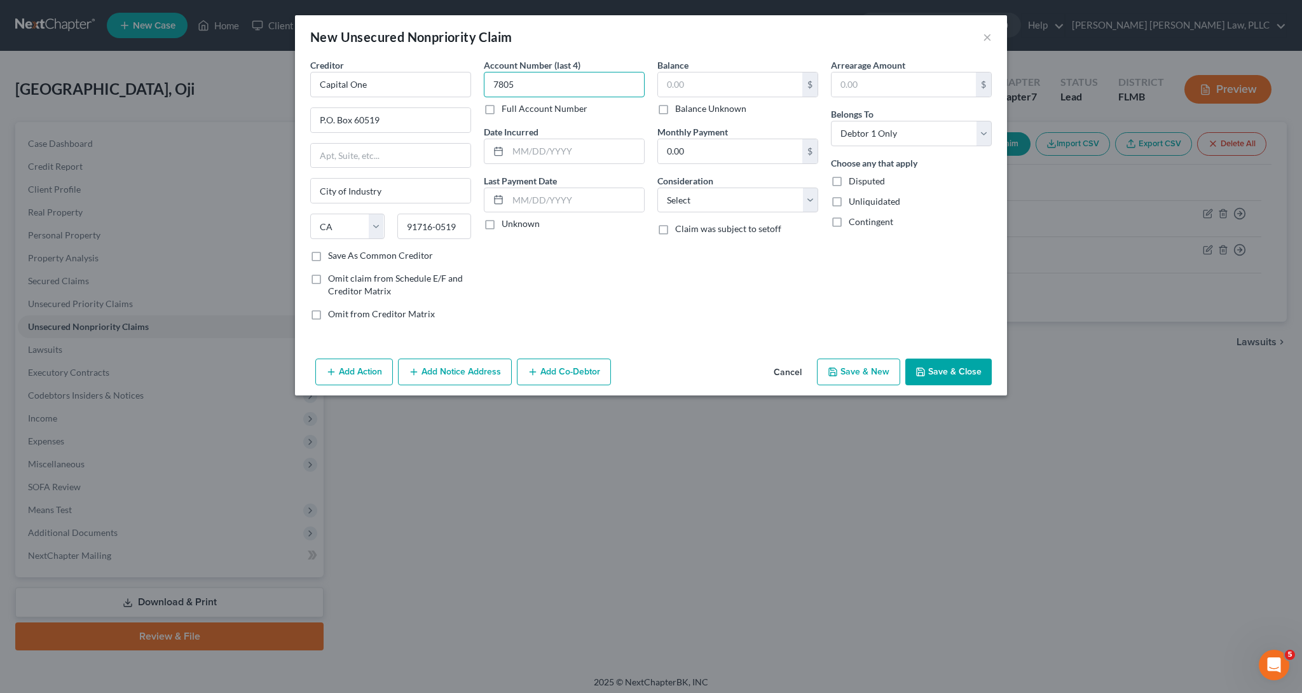
type input "7805"
type input "[DATE]"
type input "87"
select select "2"
click at [934, 367] on button "Save & Close" at bounding box center [948, 372] width 86 height 27
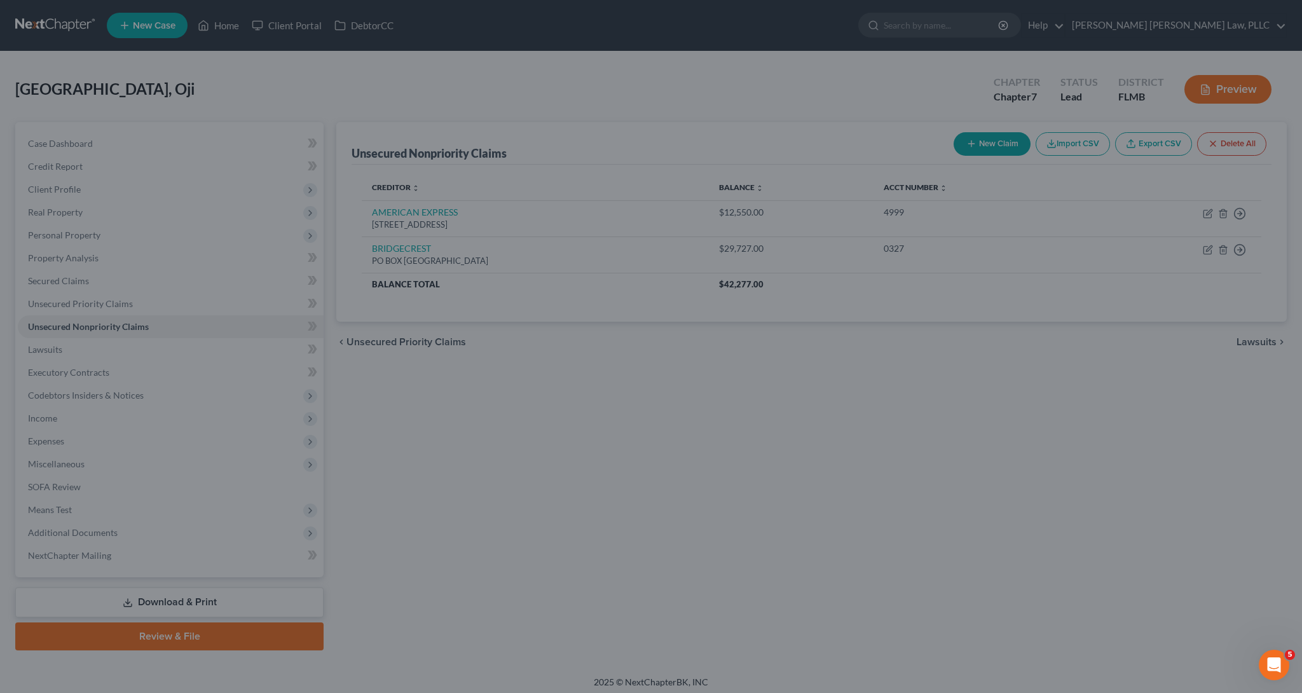
type input "87.00"
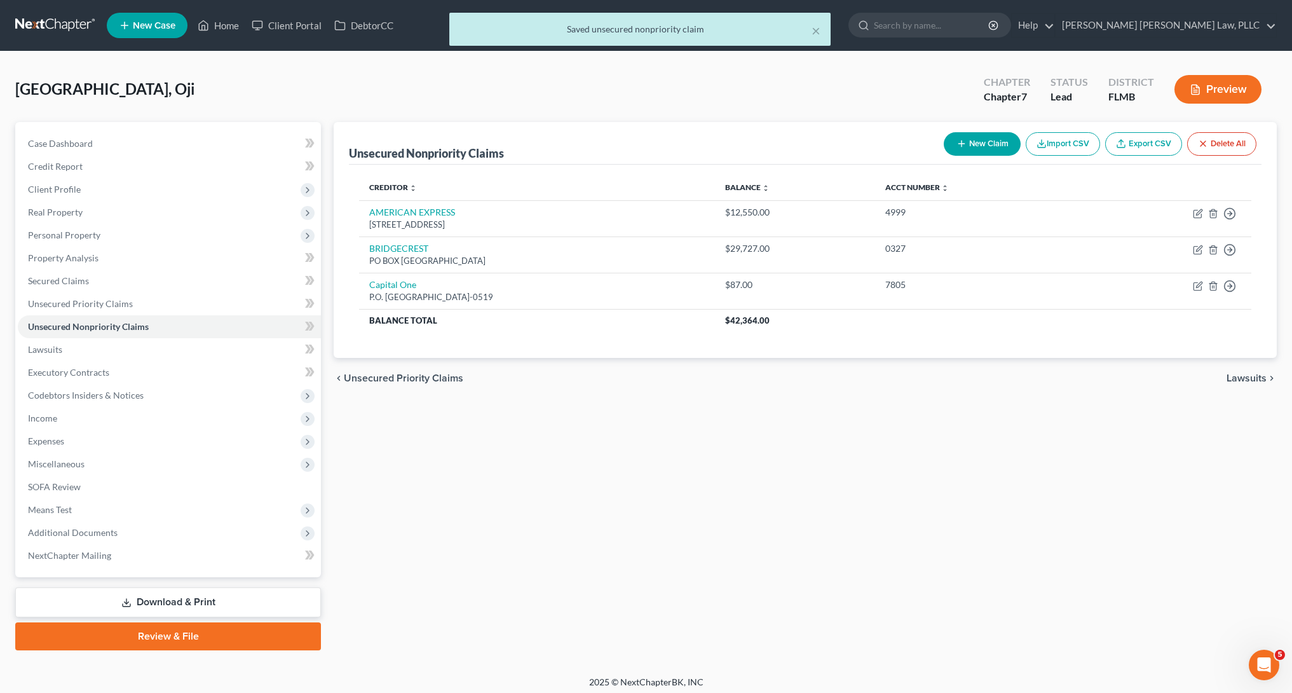
click at [994, 158] on div "New Claim Import CSV Export CSV Delete All" at bounding box center [1100, 144] width 323 height 34
click at [995, 149] on button "New Claim" at bounding box center [982, 144] width 77 height 24
select select "0"
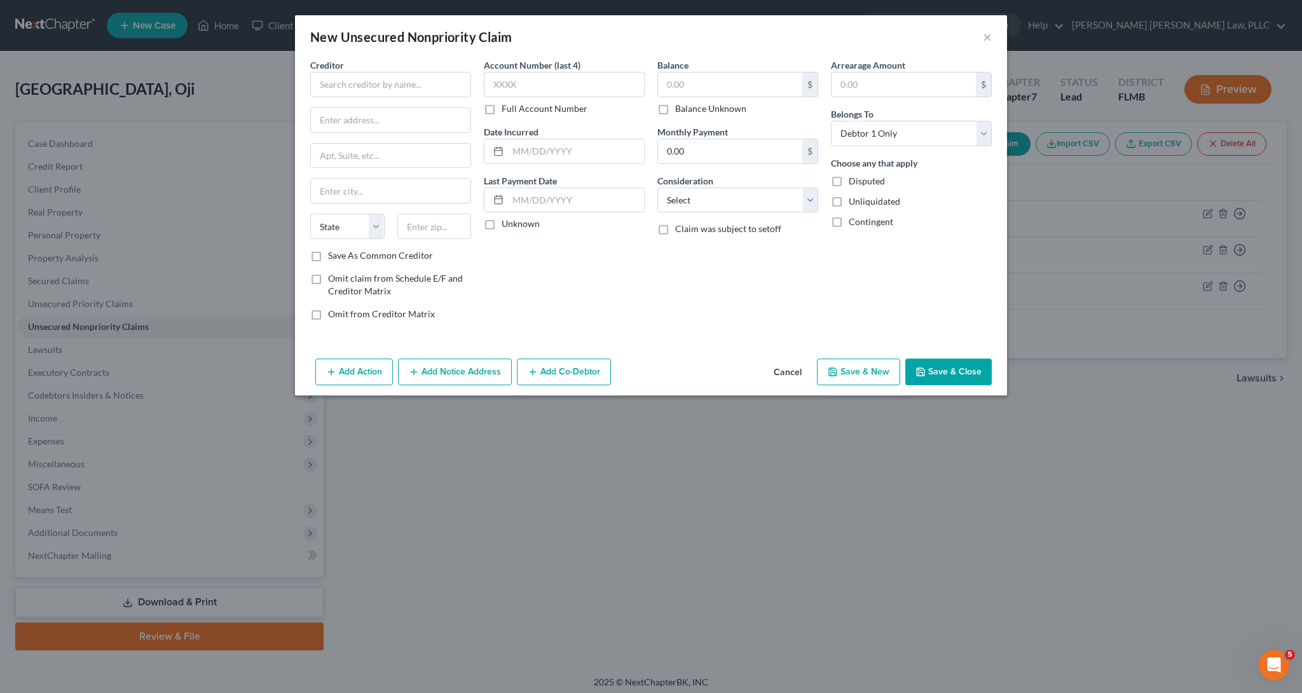
click at [350, 71] on div "Creditor *" at bounding box center [390, 77] width 161 height 39
click at [351, 92] on input "text" at bounding box center [390, 84] width 161 height 25
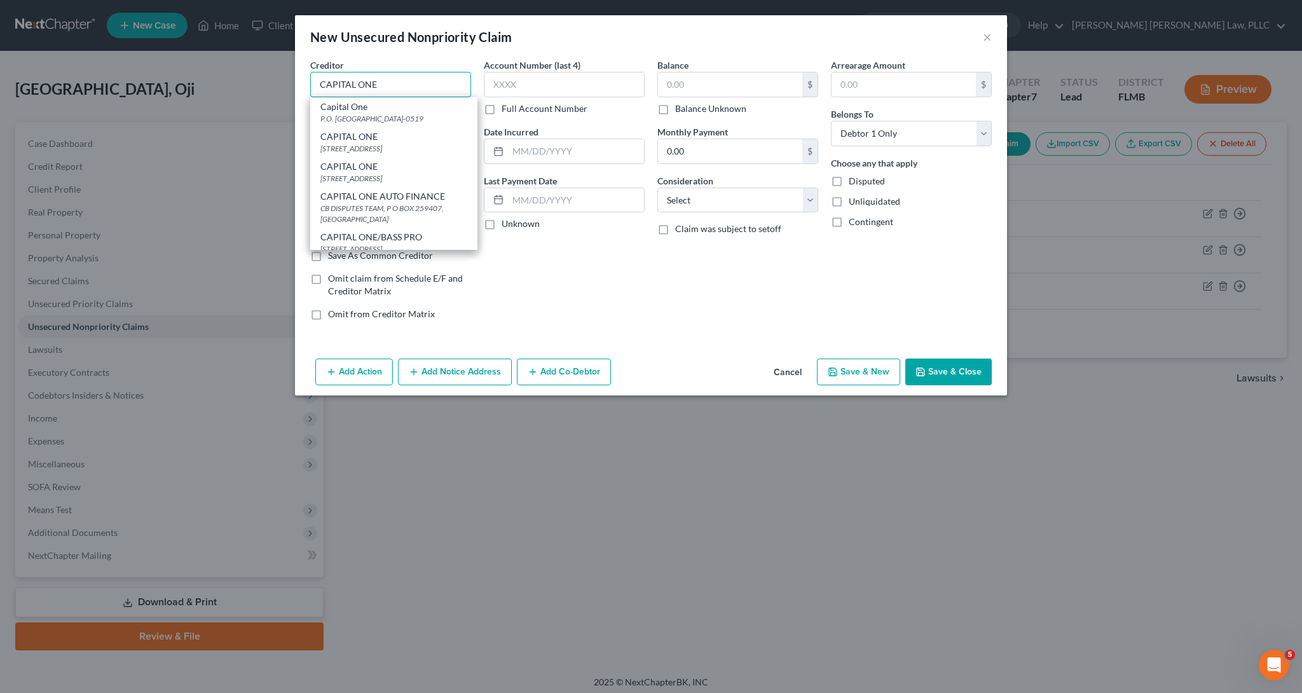
type input "Capital One"
type input "P.O. Box 60519"
type input "City of Industry"
select select "4"
type input "91716-0519"
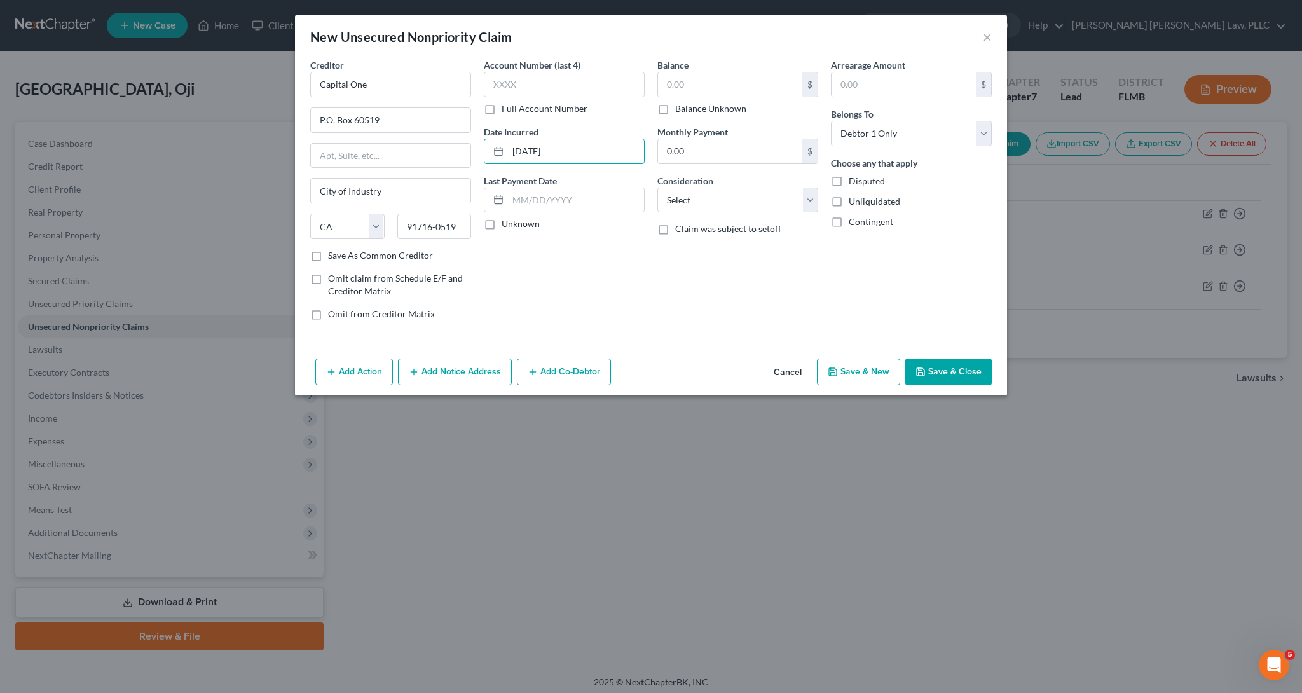
type input "[DATE]"
click at [512, 86] on input "text" at bounding box center [564, 84] width 161 height 25
type input "4709"
type input "10,637"
select select "2"
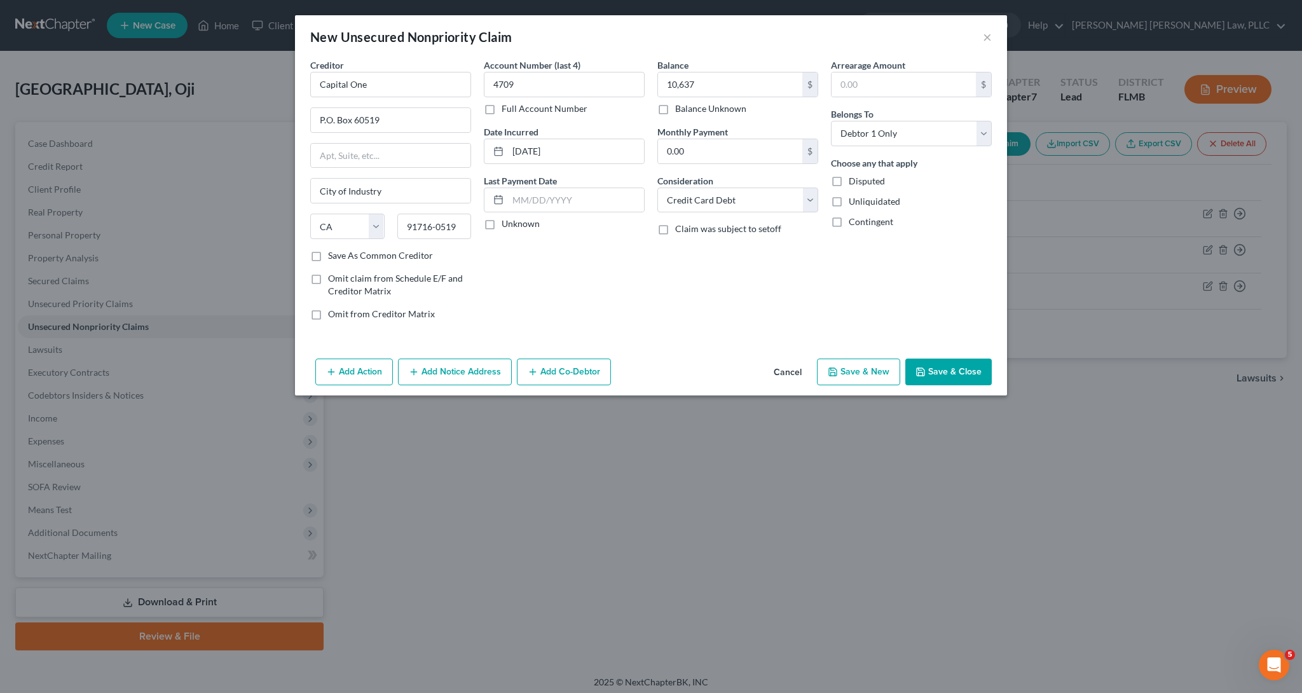
click at [923, 362] on button "Save & Close" at bounding box center [948, 372] width 86 height 27
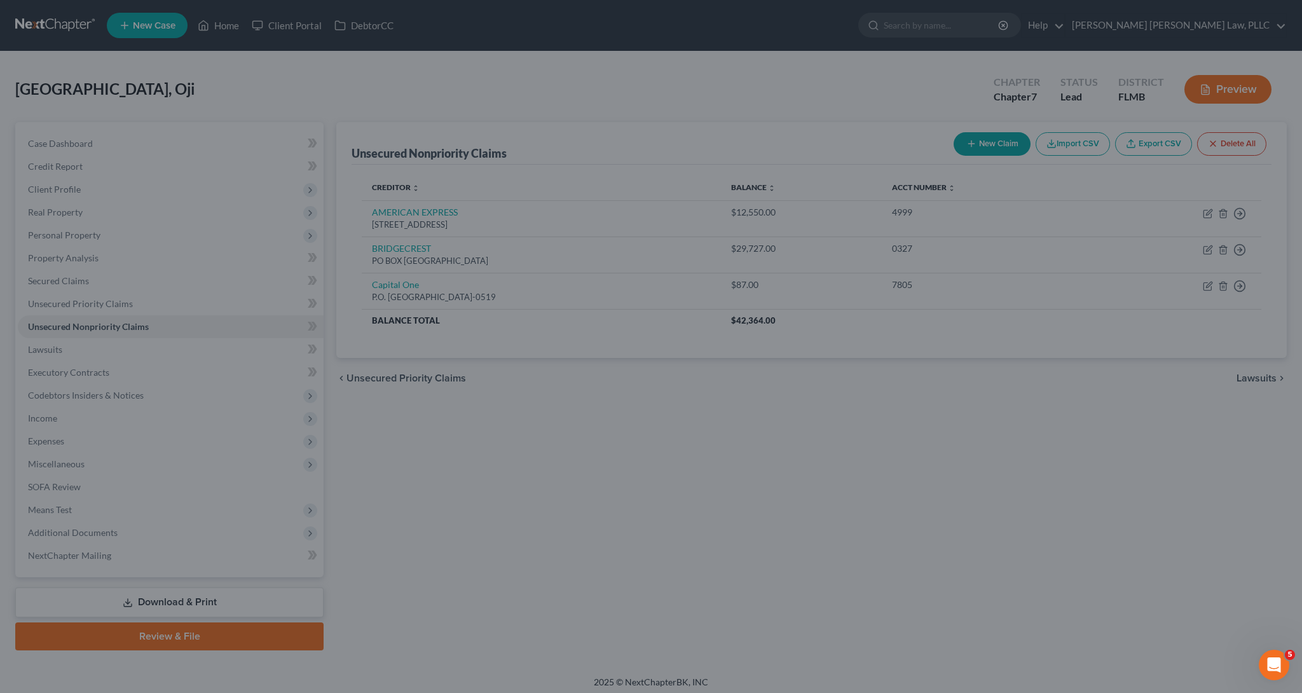
type input "10,637.00"
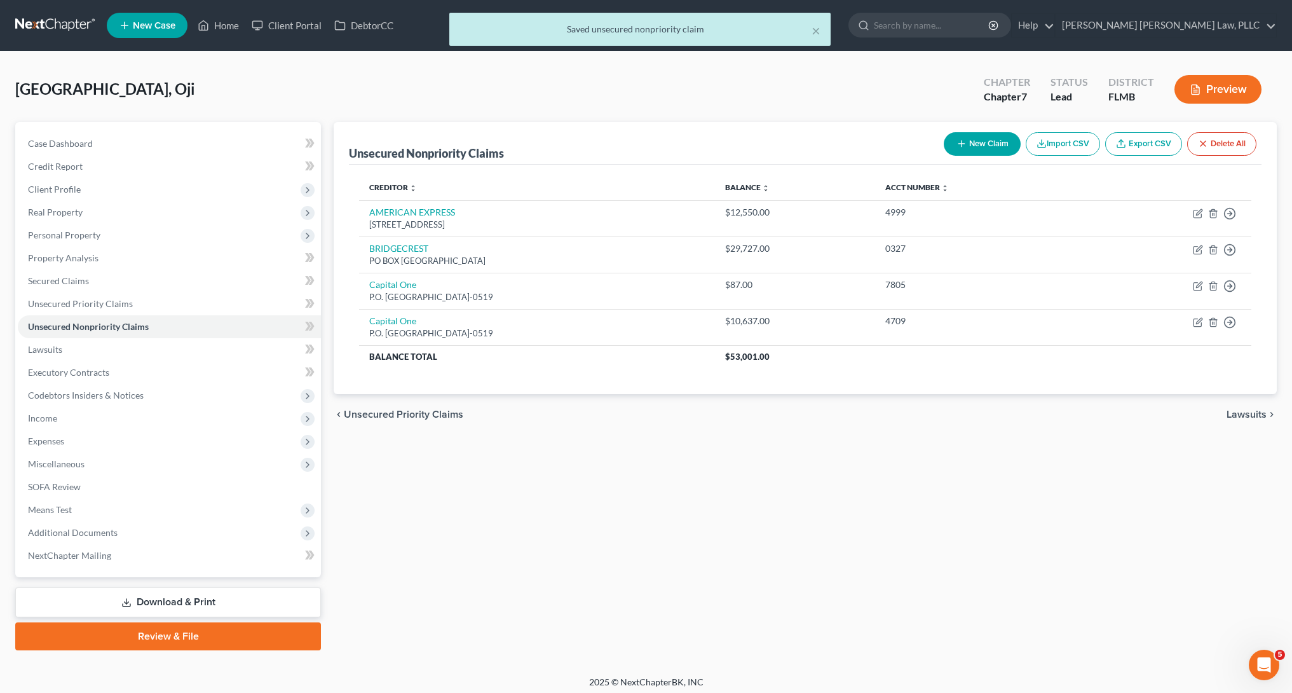
click at [965, 140] on button "New Claim" at bounding box center [982, 144] width 77 height 24
select select "0"
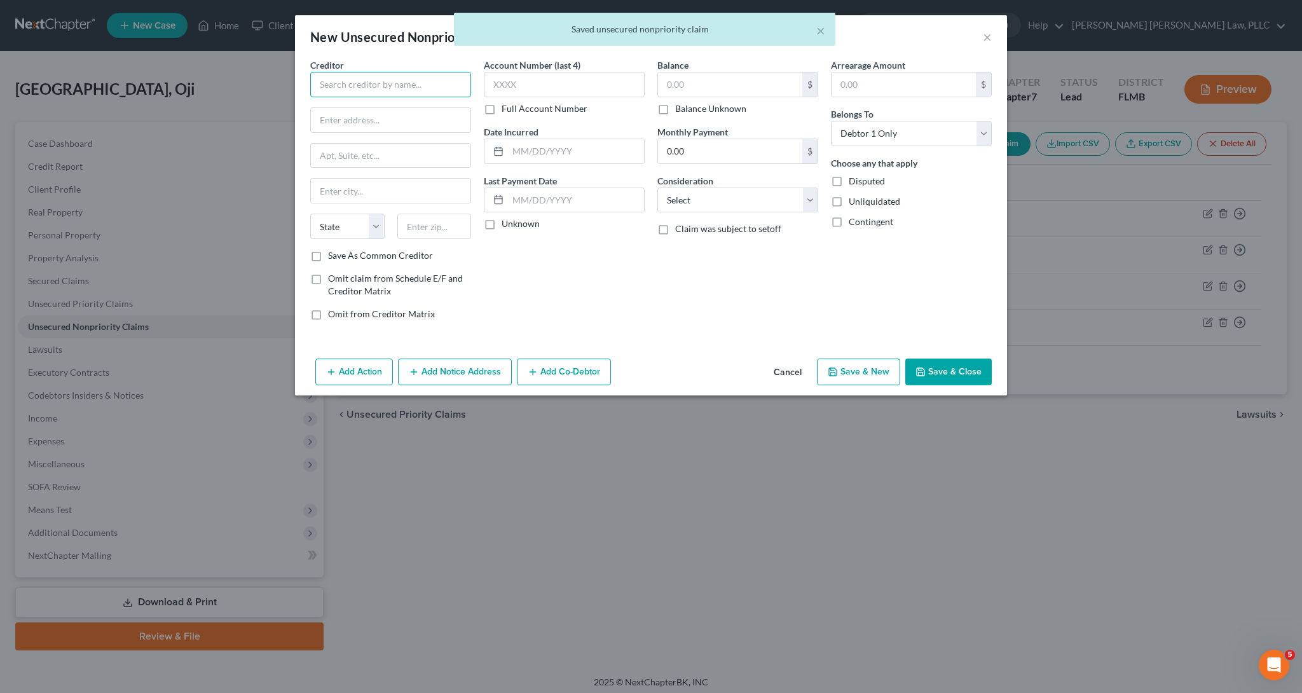
click at [416, 78] on input "text" at bounding box center [390, 84] width 161 height 25
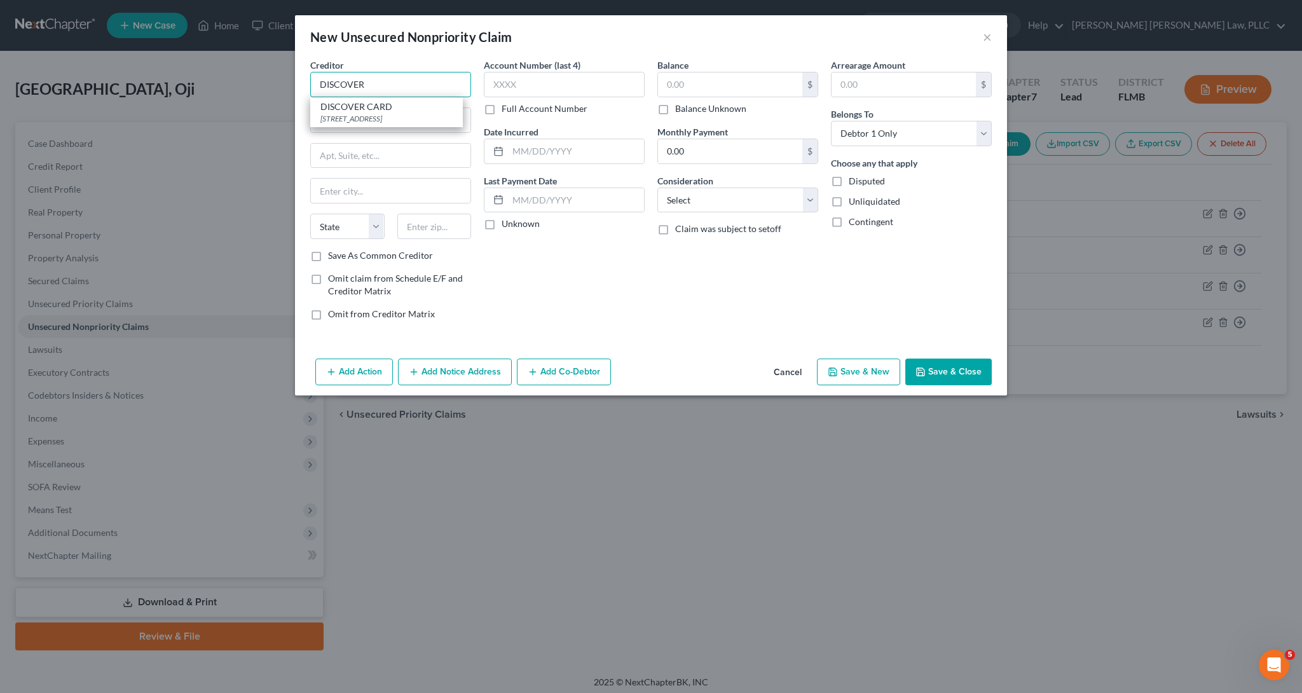
type input "DISCOVER CARD"
type input "PO BOX 30939, [GEOGRAPHIC_DATA], [GEOGRAPHIC_DATA]"
type input "[GEOGRAPHIC_DATA]"
select select "46"
type input "84130"
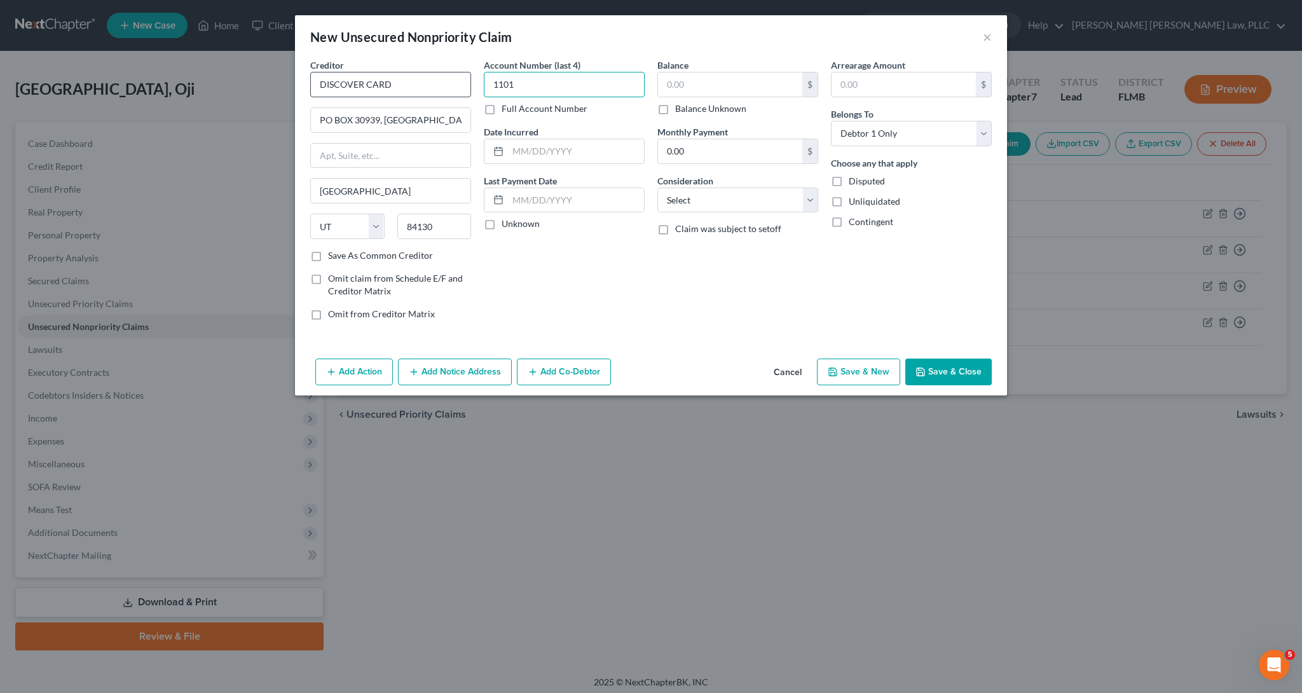
type input "1101"
type input "[DATE]"
type input "8,061"
select select "2"
click at [944, 378] on button "Save & Close" at bounding box center [948, 372] width 86 height 27
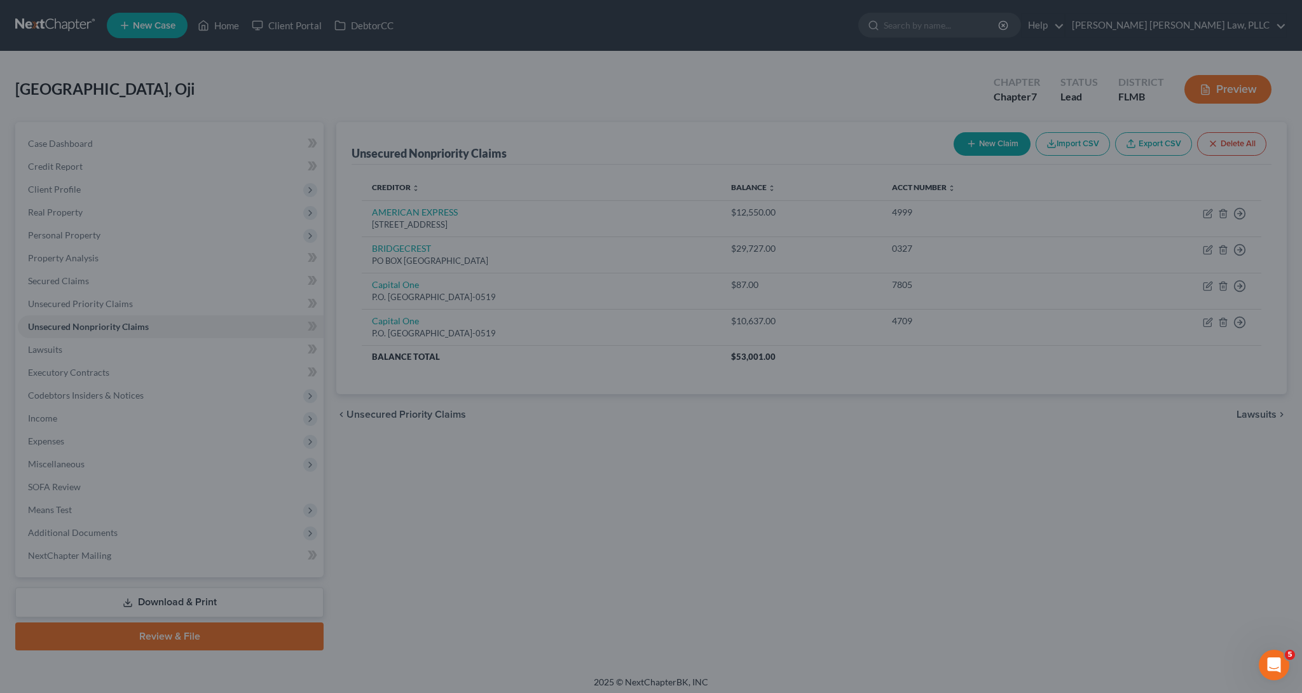
type input "8,061.00"
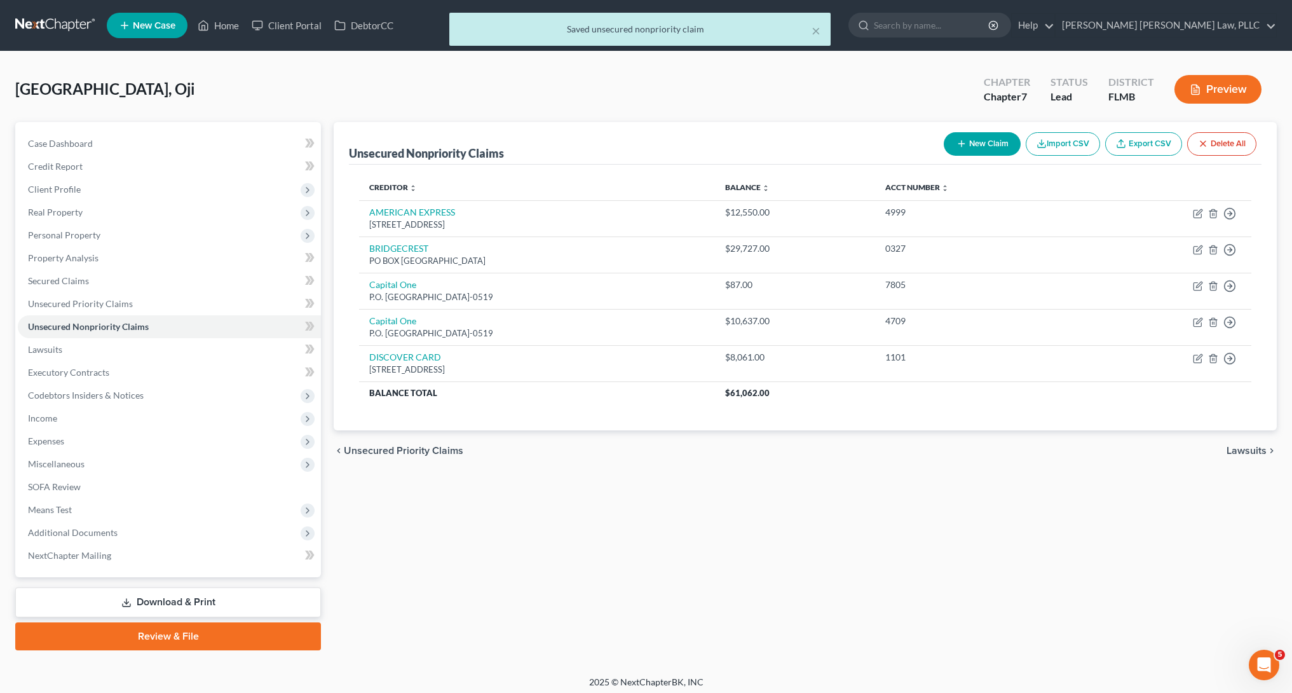
click at [1011, 153] on button "New Claim" at bounding box center [982, 144] width 77 height 24
select select "0"
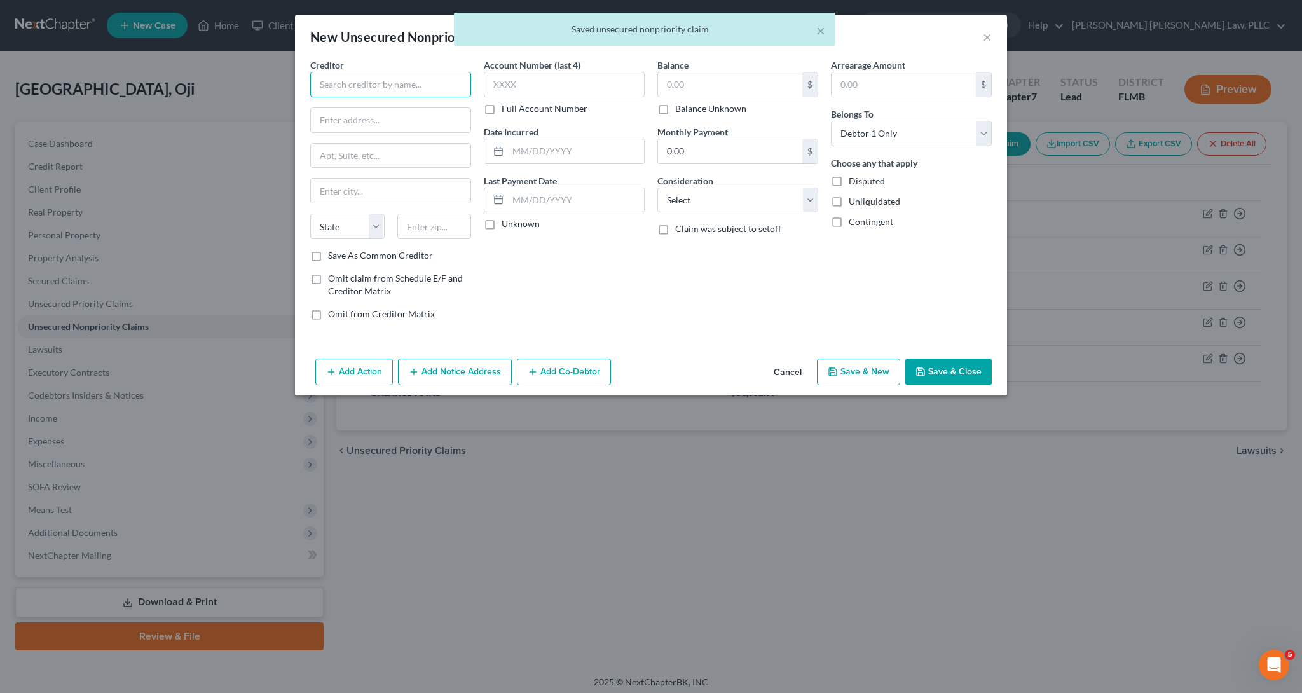
click at [371, 85] on input "text" at bounding box center [390, 84] width 161 height 25
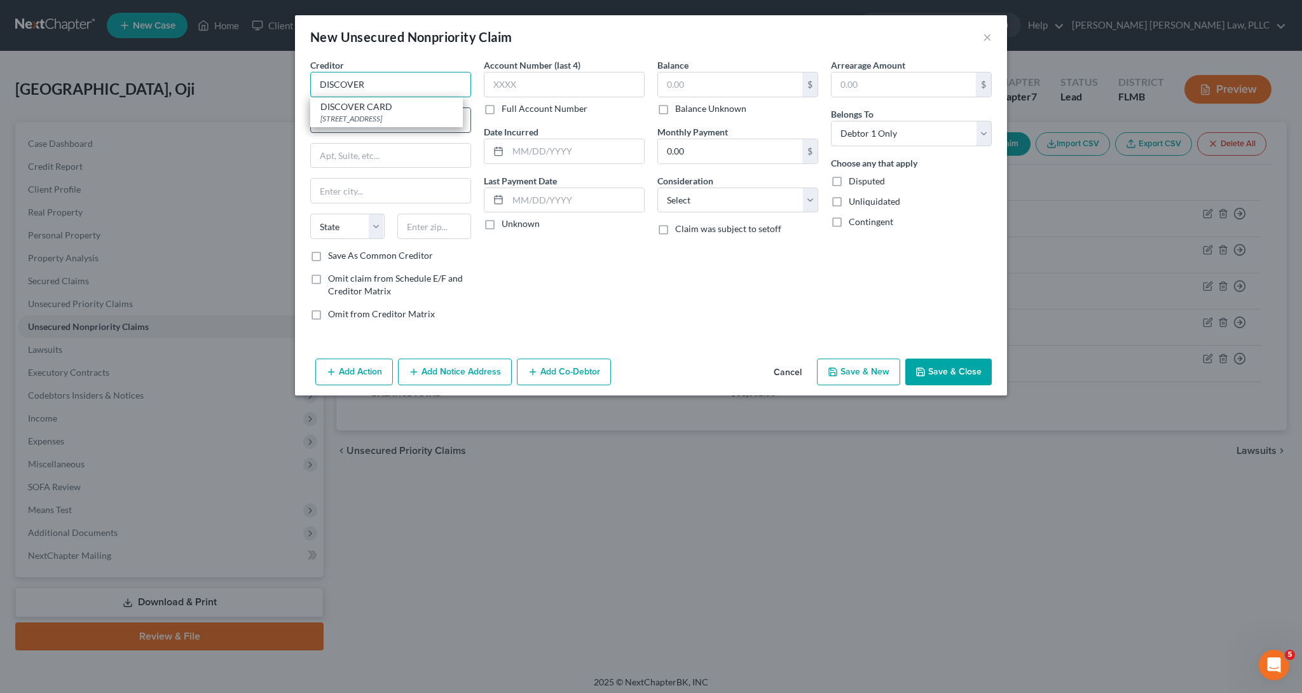
type input "DISCOVER CARD"
type input "PO BOX 30939, [GEOGRAPHIC_DATA], [GEOGRAPHIC_DATA]"
type input "[GEOGRAPHIC_DATA]"
select select "46"
type input "84130"
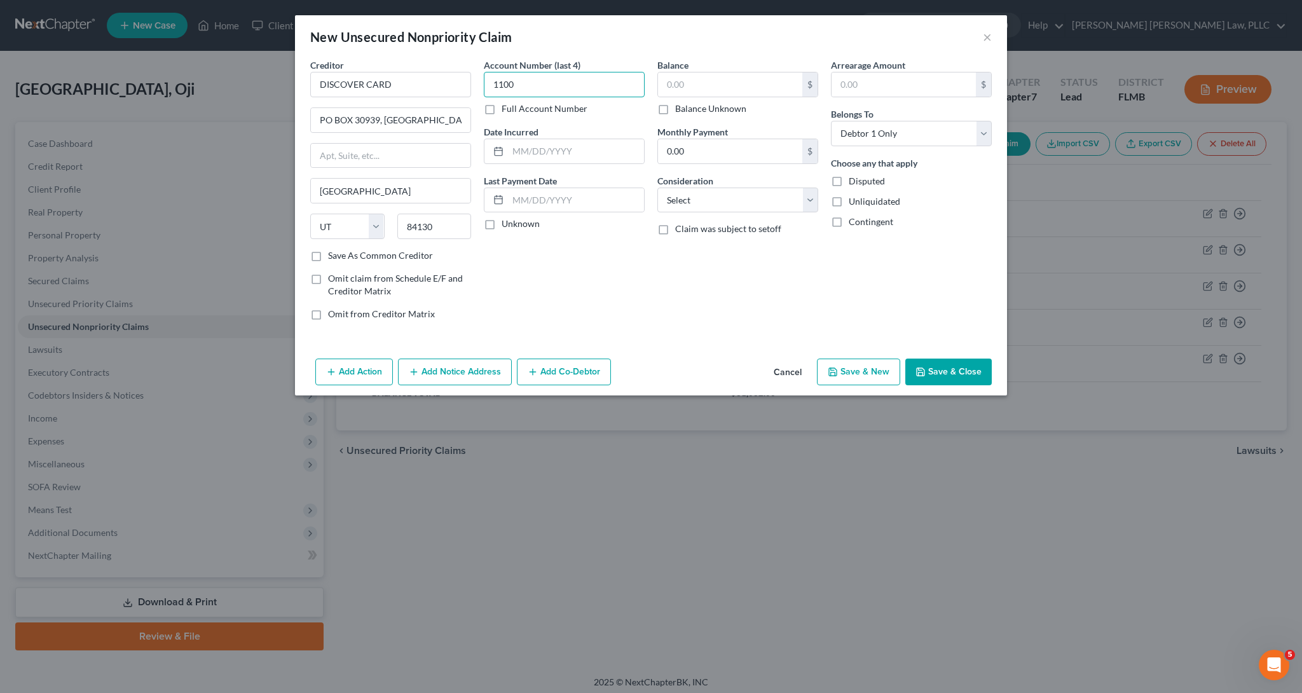
type input "1100"
type input "[DATE]"
type input "295"
select select "2"
click at [943, 362] on button "Save & Close" at bounding box center [948, 372] width 86 height 27
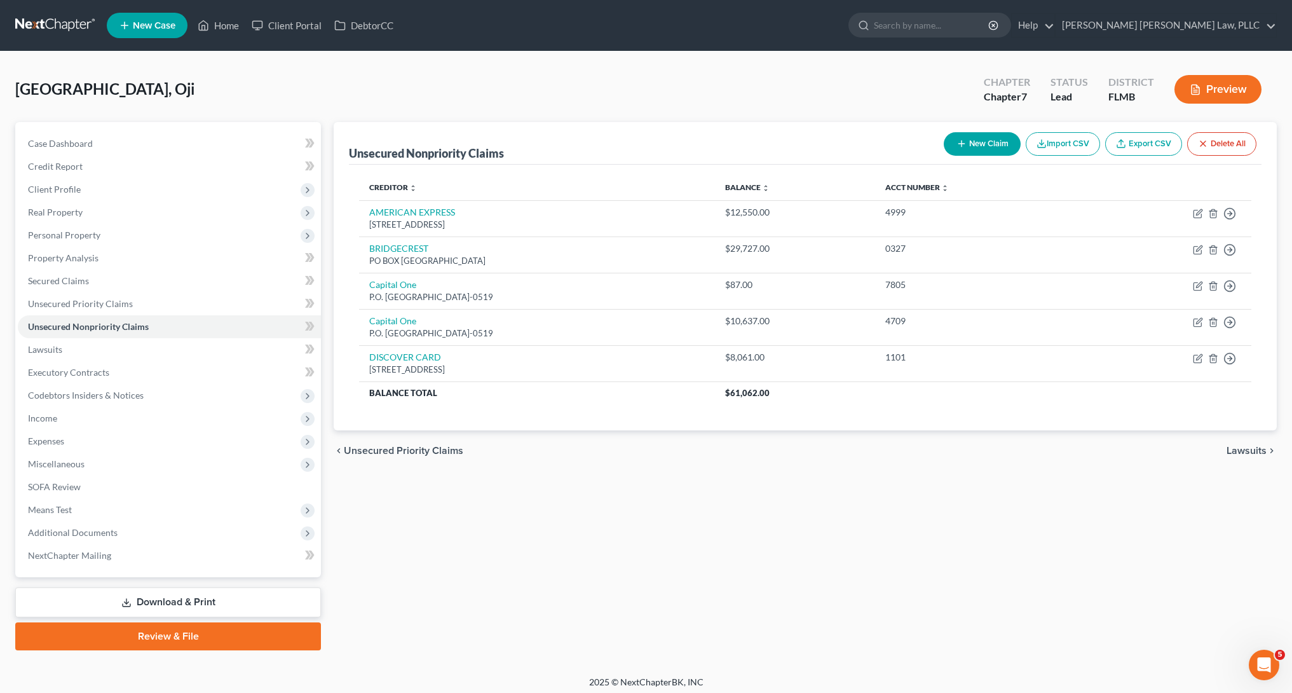
click at [996, 140] on button "New Claim" at bounding box center [982, 144] width 77 height 24
select select "0"
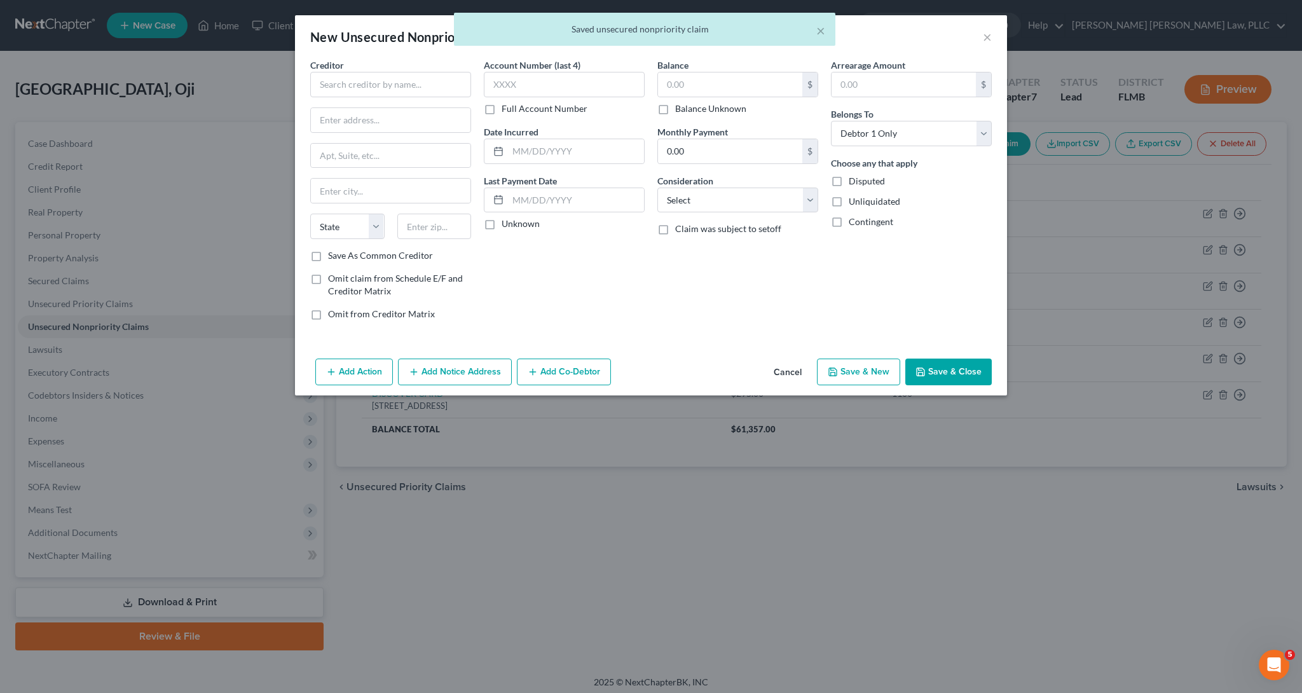
click at [371, 63] on div "Creditor *" at bounding box center [390, 77] width 161 height 39
click at [372, 81] on input "text" at bounding box center [390, 84] width 161 height 25
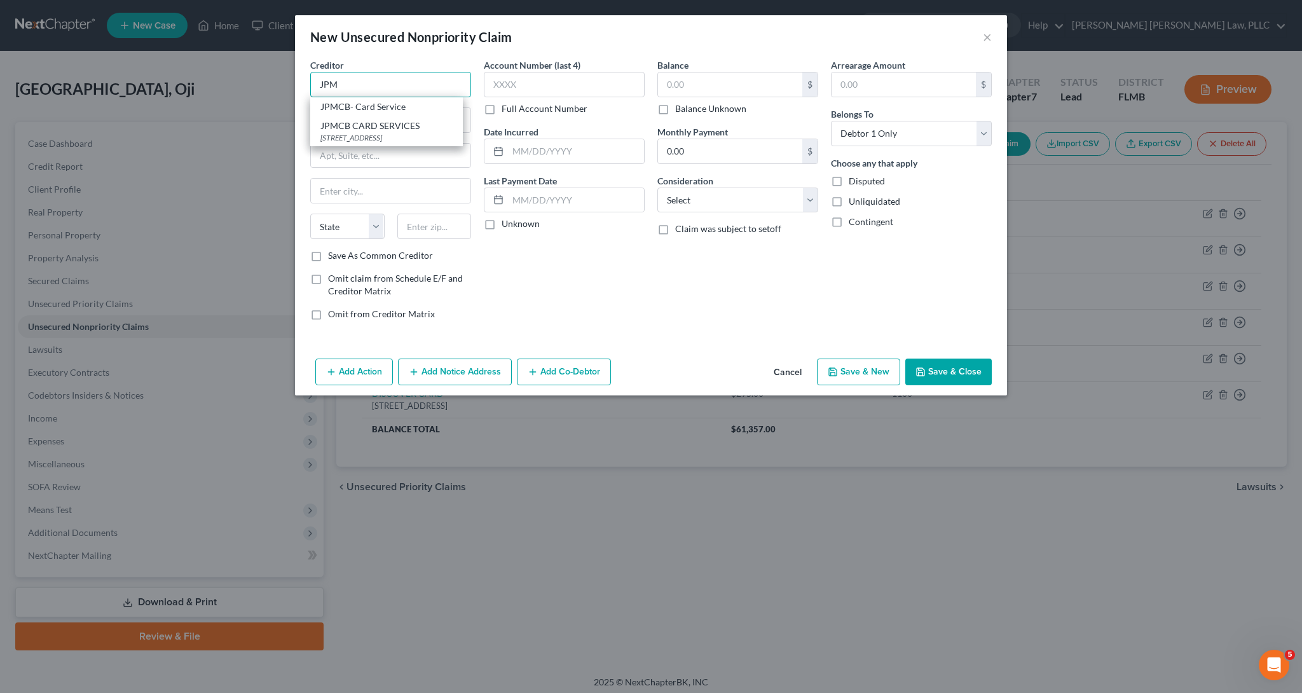
type input "JPMCB- Card Service"
click at [441, 79] on input "JPMCB- Card Service" at bounding box center [390, 84] width 161 height 25
click at [419, 113] on input "text" at bounding box center [391, 120] width 160 height 24
paste input "PO BOX 15369"
type input "PO BOX 15369"
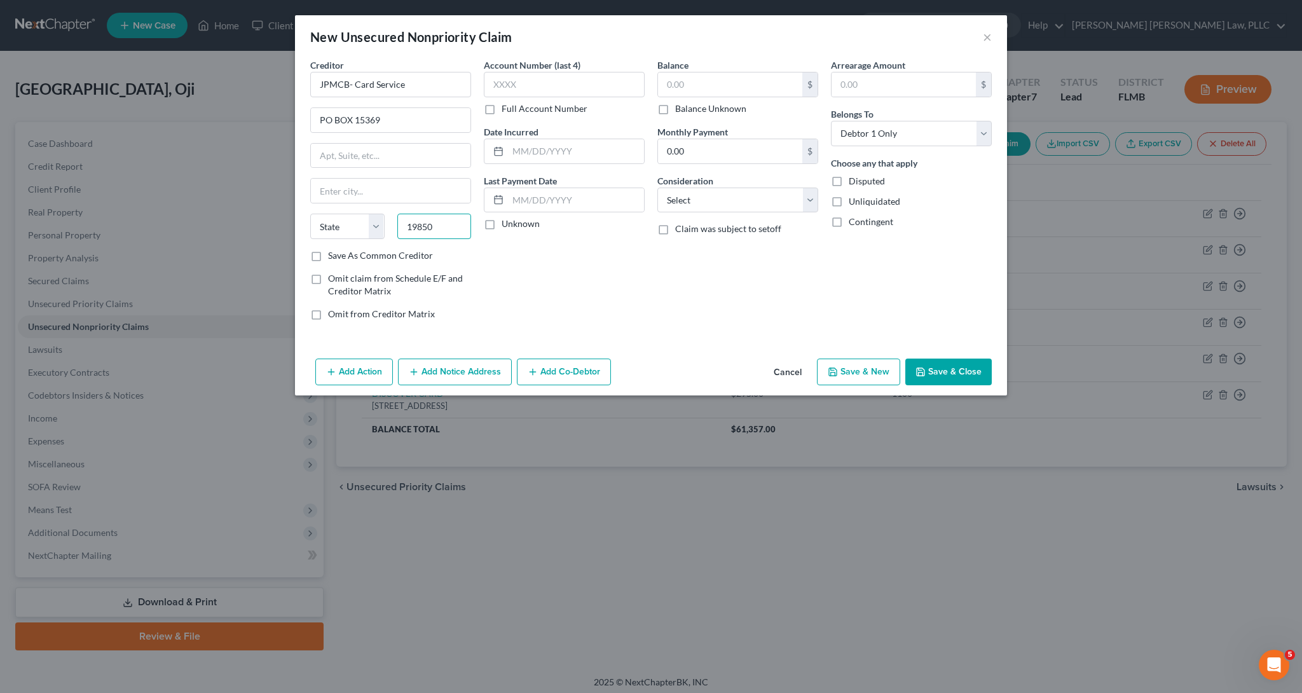
type input "19850"
type input "Wilmington"
select select "7"
type input "1307"
type input "[DATE]"
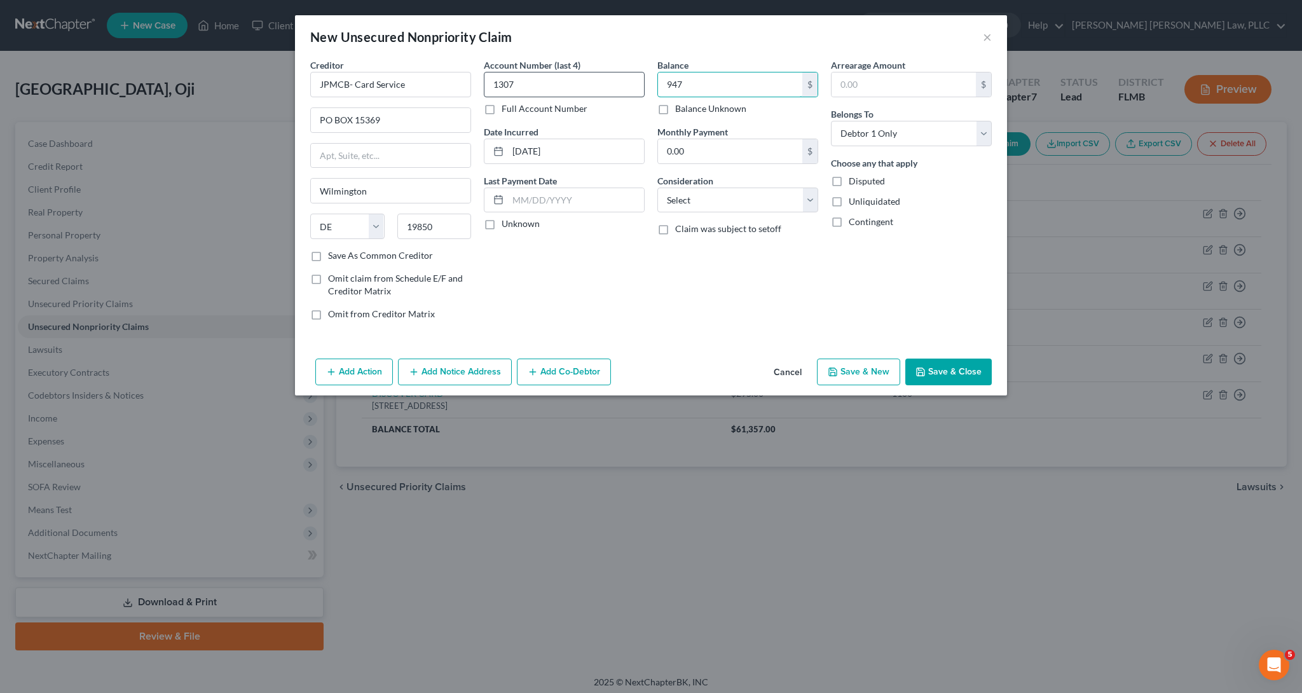
type input "947"
select select "2"
click at [942, 366] on button "Save & Close" at bounding box center [948, 372] width 86 height 27
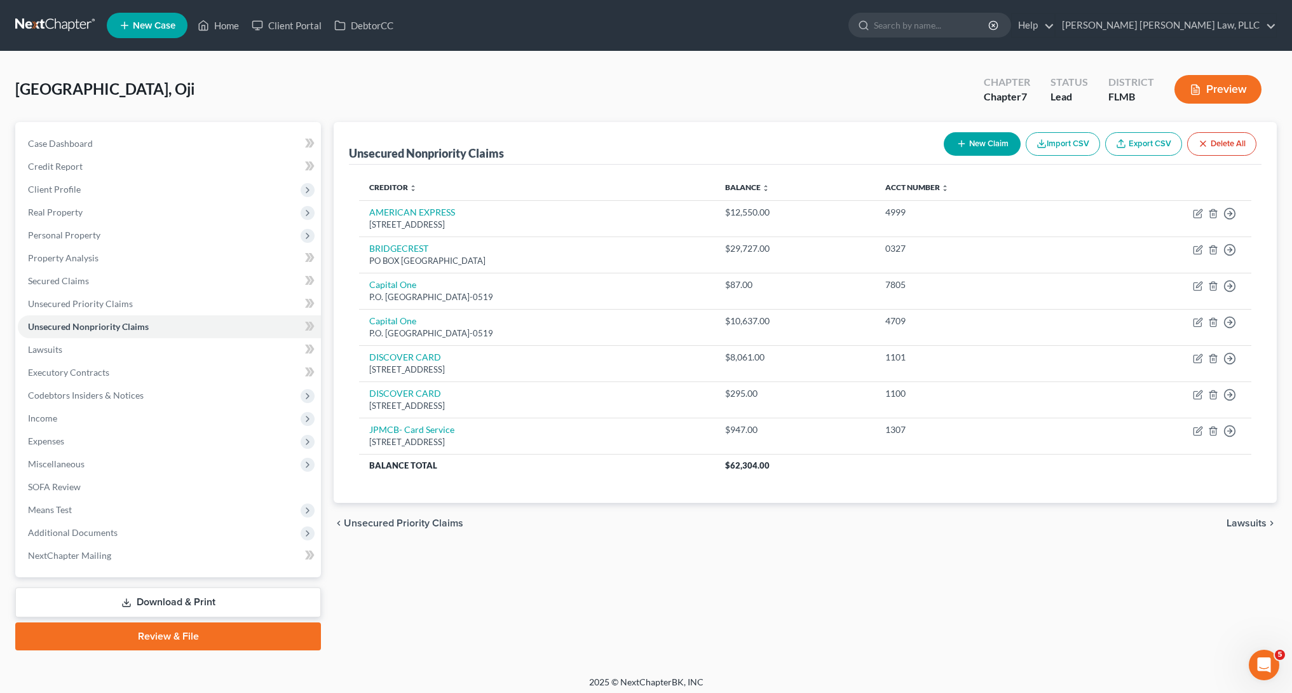
click at [1015, 145] on button "New Claim" at bounding box center [982, 144] width 77 height 24
select select "0"
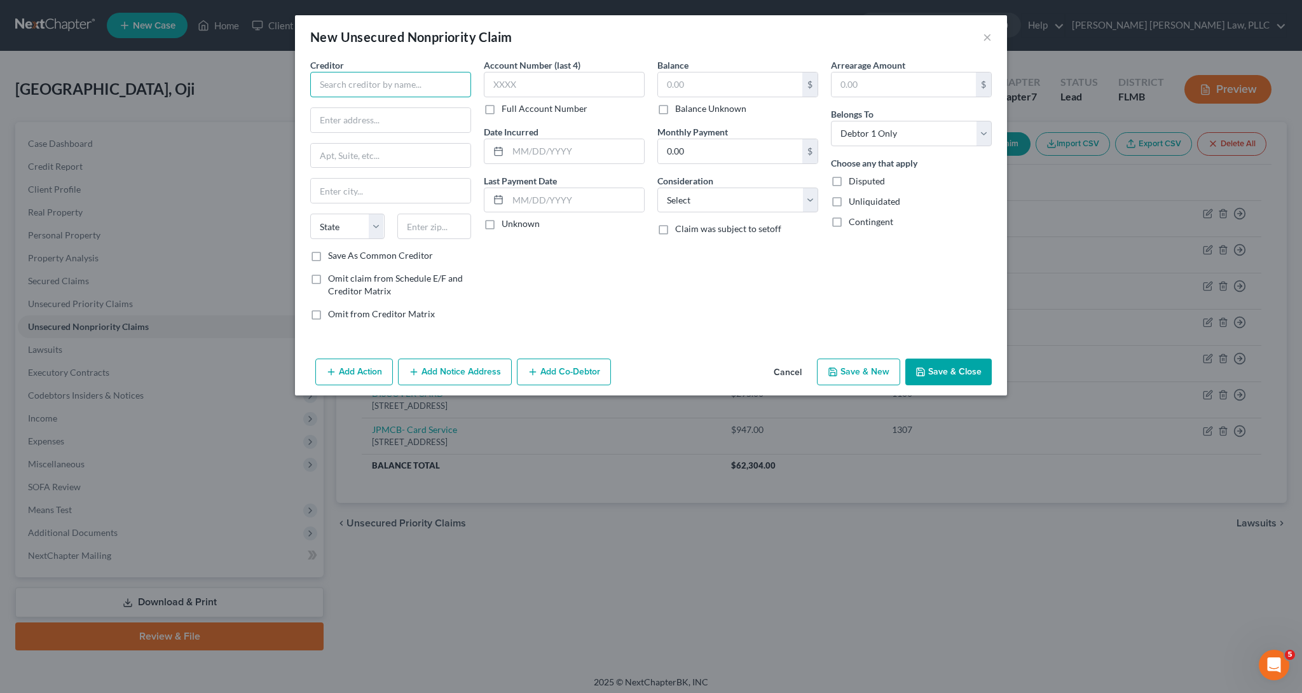
click at [416, 85] on input "text" at bounding box center [390, 84] width 161 height 25
type input "DEPARTMENT OF ED"
click at [776, 367] on button "Cancel" at bounding box center [788, 372] width 48 height 25
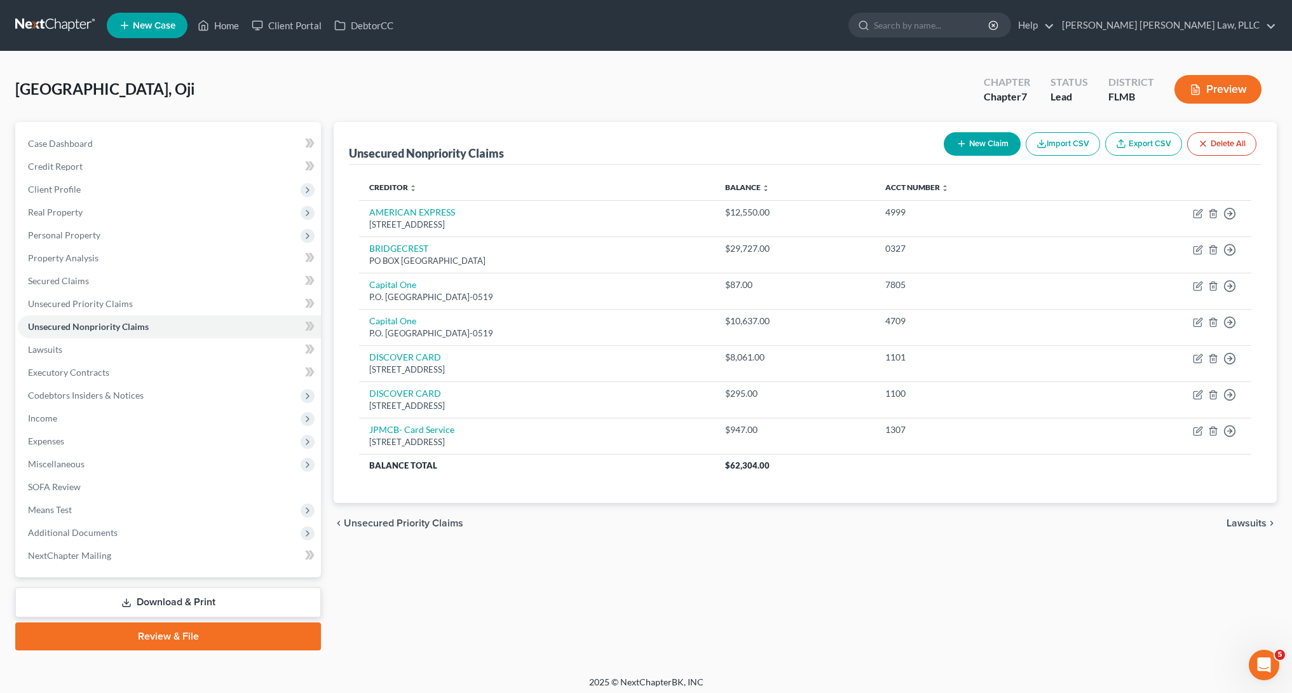
click at [1163, 604] on div "Unsecured Nonpriority Claims New Claim Import CSV Export CSV Delete All Credito…" at bounding box center [805, 386] width 956 height 528
